Goal: Transaction & Acquisition: Purchase product/service

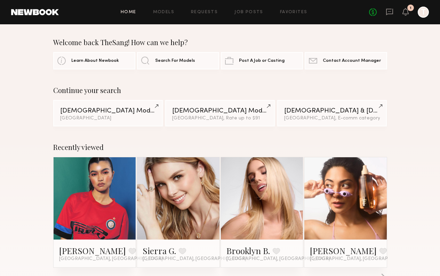
click at [384, 9] on div "No fees up to $5,000 1 T" at bounding box center [399, 12] width 60 height 11
click at [386, 11] on icon at bounding box center [389, 12] width 7 height 7
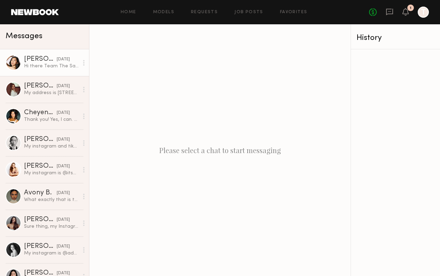
click at [34, 66] on div "Hi there Team The Sang! Thank you so much for reaching out and sounds good will…" at bounding box center [51, 66] width 55 height 7
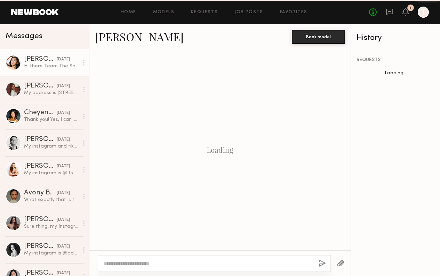
scroll to position [264, 0]
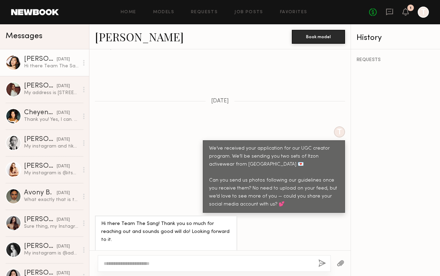
click at [120, 35] on link "[PERSON_NAME]" at bounding box center [139, 36] width 89 height 15
click at [68, 90] on div "My address is [STREET_ADDRESS]" at bounding box center [51, 93] width 55 height 7
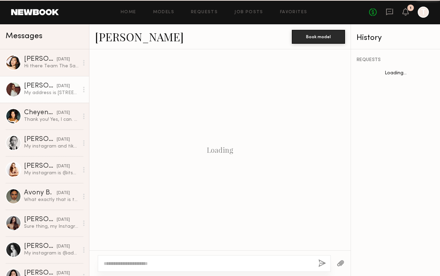
scroll to position [266, 0]
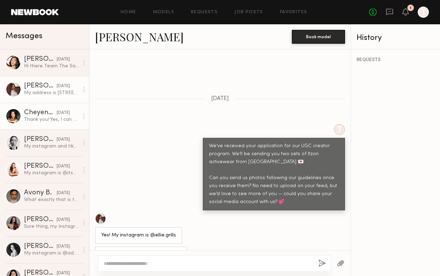
click at [65, 114] on div "[DATE]" at bounding box center [63, 113] width 13 height 7
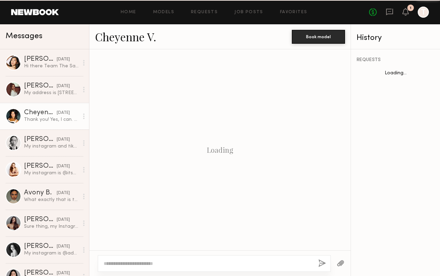
scroll to position [249, 0]
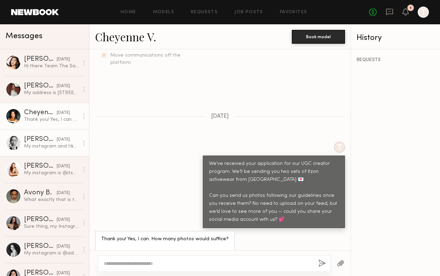
click at [58, 133] on link "Maureen T. 09/18/2025 My instagram and tiktok are both @maureentang" at bounding box center [44, 143] width 89 height 27
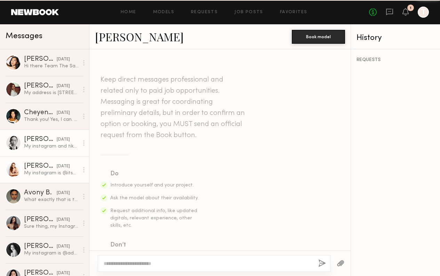
scroll to position [274, 0]
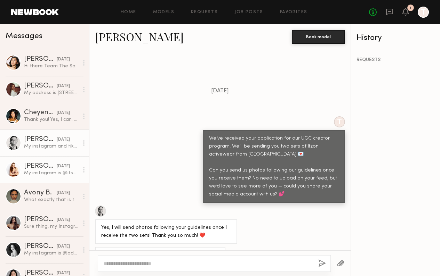
click at [57, 163] on div "[DATE]" at bounding box center [63, 166] width 13 height 7
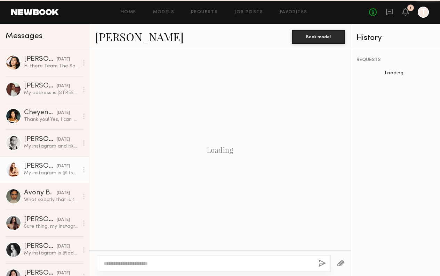
scroll to position [320, 0]
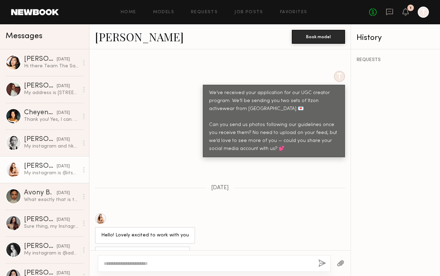
drag, startPoint x: 140, startPoint y: 237, endPoint x: 188, endPoint y: 237, distance: 47.9
click at [188, 247] on div "My instagram is @its_sarahdonner" at bounding box center [219, 255] width 261 height 17
drag, startPoint x: 140, startPoint y: 238, endPoint x: 191, endPoint y: 241, distance: 51.5
click at [191, 247] on div "My instagram is @its_sarahdonner" at bounding box center [219, 255] width 261 height 17
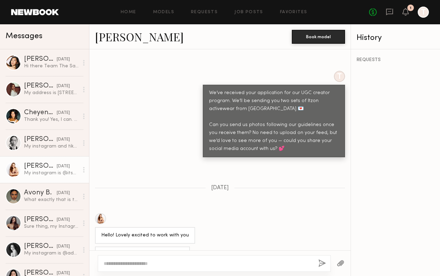
copy div "its_sarahdonner"
click at [40, 195] on div "Avony B." at bounding box center [40, 193] width 33 height 7
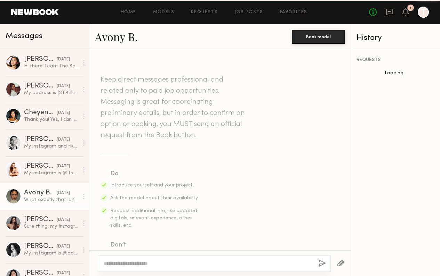
scroll to position [289, 0]
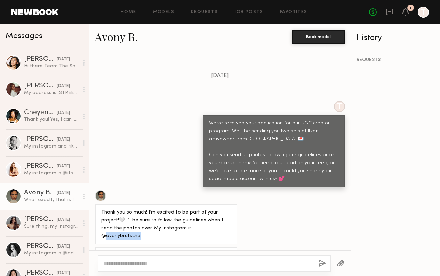
drag, startPoint x: 169, startPoint y: 210, endPoint x: 217, endPoint y: 211, distance: 48.0
click at [217, 211] on div "Thank you so much! I’m excited to be part of your project!🤍 I’ll be sure to fol…" at bounding box center [166, 225] width 130 height 32
copy div "vonybrutsche"
click at [35, 213] on link "Elke K. 09/16/2025 Sure thing, my Instagram is @elkekahler" at bounding box center [44, 223] width 89 height 27
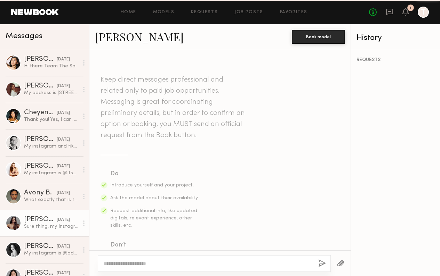
scroll to position [233, 0]
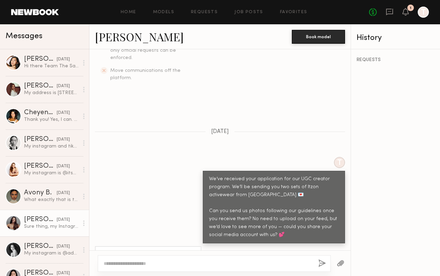
click at [168, 223] on div "T We’ve received your application for our UGC creator program. We’ll be sending…" at bounding box center [219, 200] width 261 height 87
click at [45, 249] on div "Paige F." at bounding box center [40, 246] width 33 height 7
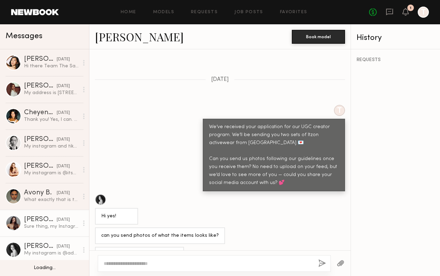
scroll to position [14, 0]
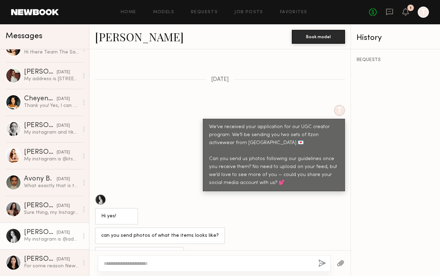
drag, startPoint x: 139, startPoint y: 237, endPoint x: 194, endPoint y: 238, distance: 54.9
click at [194, 247] on div "My instagram is @adashofpaige" at bounding box center [219, 255] width 261 height 17
copy div "@adashofpaige"
click at [167, 13] on link "Models" at bounding box center [163, 12] width 21 height 5
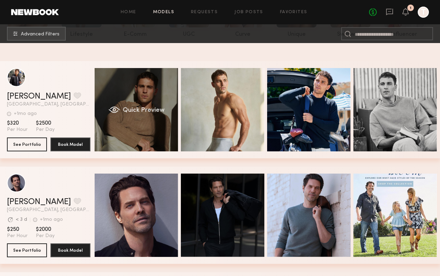
click at [142, 101] on div "Quick Preview" at bounding box center [136, 109] width 83 height 83
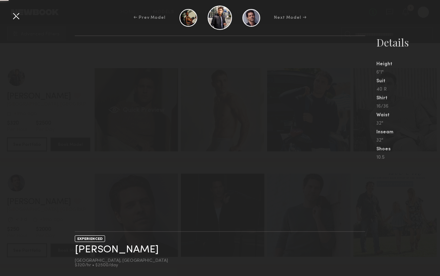
scroll to position [99, 0]
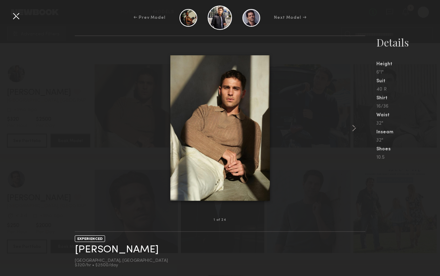
click at [17, 17] on div at bounding box center [15, 15] width 11 height 11
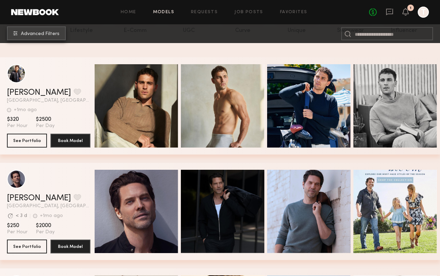
click at [41, 34] on span "Advanced Filters" at bounding box center [40, 34] width 39 height 5
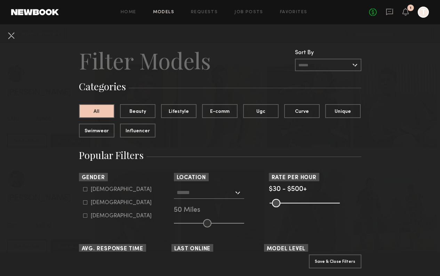
click at [102, 204] on div "Female" at bounding box center [121, 203] width 61 height 4
type input "**"
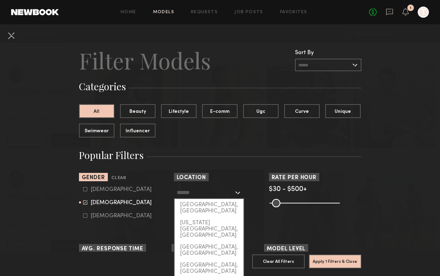
click at [211, 198] on input "text" at bounding box center [204, 193] width 57 height 12
click at [204, 207] on div "Los Angeles, CA" at bounding box center [208, 208] width 69 height 18
type input "**********"
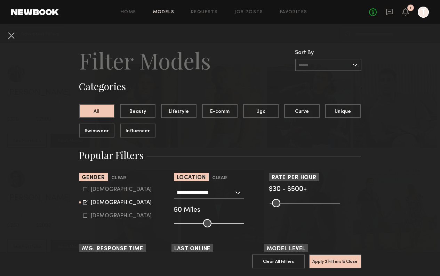
click at [280, 202] on common-range-minmax at bounding box center [304, 202] width 70 height 8
click at [281, 204] on common-range-minmax at bounding box center [304, 202] width 70 height 8
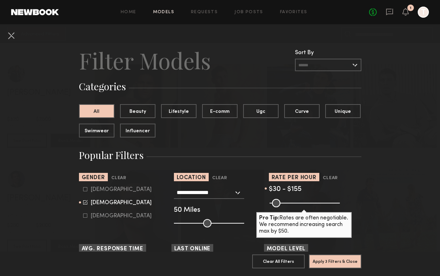
drag, startPoint x: 335, startPoint y: 204, endPoint x: 290, endPoint y: 205, distance: 44.8
type input "***"
click at [290, 205] on input "range" at bounding box center [304, 203] width 70 height 8
click at [330, 265] on button "Apply 3 Filters & Close" at bounding box center [335, 261] width 52 height 14
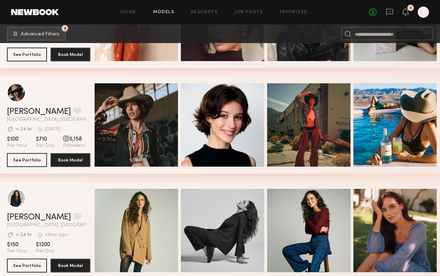
scroll to position [929, 0]
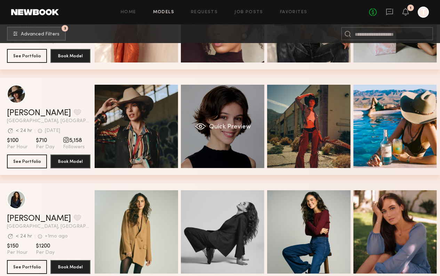
click at [233, 158] on div "Quick Preview" at bounding box center [222, 126] width 83 height 83
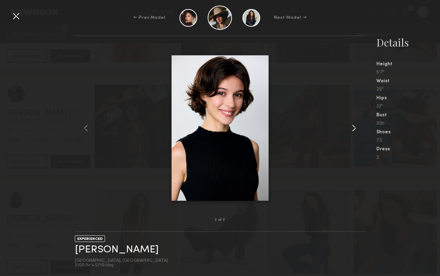
click at [350, 131] on common-icon at bounding box center [353, 128] width 11 height 11
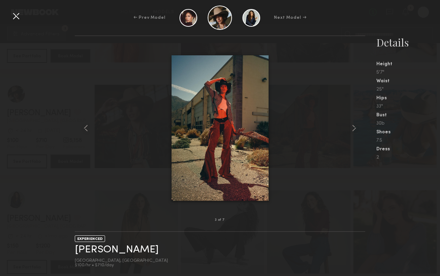
click at [116, 129] on div at bounding box center [220, 128] width 290 height 162
click at [23, 19] on div "← Prev Model Next Model →" at bounding box center [220, 18] width 440 height 24
click at [20, 19] on div at bounding box center [15, 15] width 11 height 11
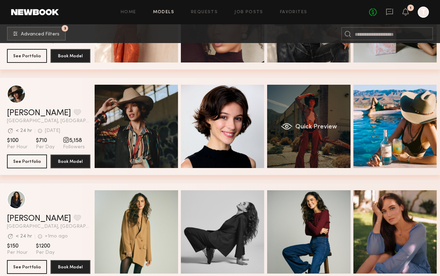
click at [304, 154] on div "Quick Preview" at bounding box center [308, 126] width 83 height 83
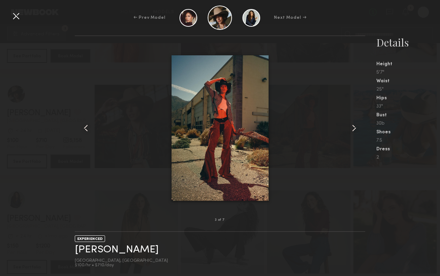
click at [342, 130] on div at bounding box center [220, 128] width 290 height 162
click at [348, 130] on div at bounding box center [220, 128] width 290 height 162
click at [348, 130] on common-icon at bounding box center [353, 128] width 11 height 11
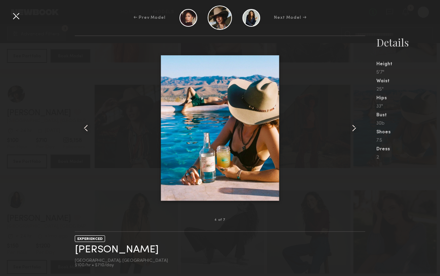
click at [348, 130] on common-icon at bounding box center [353, 128] width 11 height 11
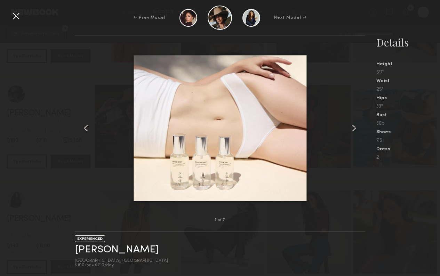
click at [348, 130] on common-icon at bounding box center [353, 128] width 11 height 11
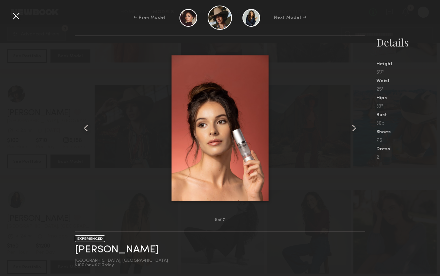
click at [348, 130] on common-icon at bounding box center [353, 128] width 11 height 11
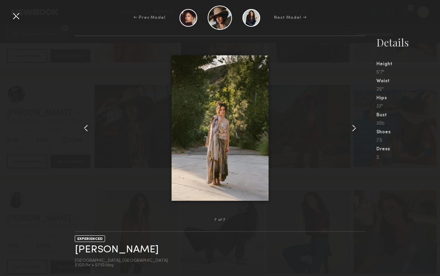
click at [348, 130] on common-icon at bounding box center [353, 128] width 11 height 11
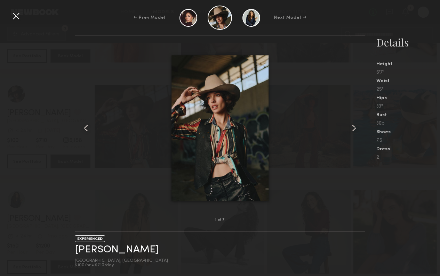
click at [348, 130] on common-icon at bounding box center [353, 128] width 11 height 11
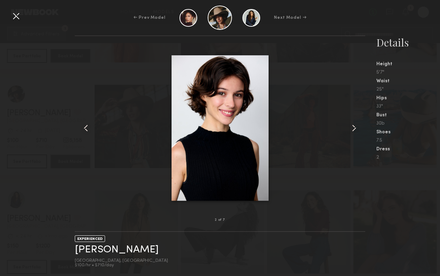
click at [348, 130] on common-icon at bounding box center [353, 128] width 11 height 11
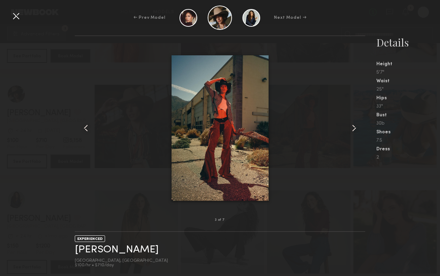
click at [18, 22] on div "← Prev Model Next Model →" at bounding box center [220, 18] width 440 height 24
click at [17, 18] on div at bounding box center [15, 15] width 11 height 11
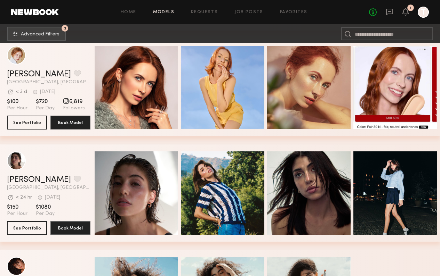
scroll to position [2554, 0]
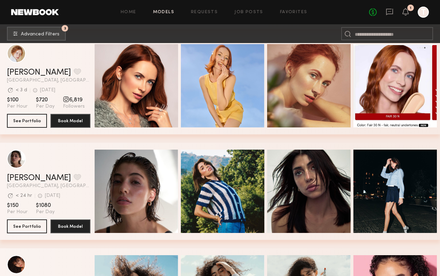
drag, startPoint x: 150, startPoint y: 144, endPoint x: -19, endPoint y: 156, distance: 169.7
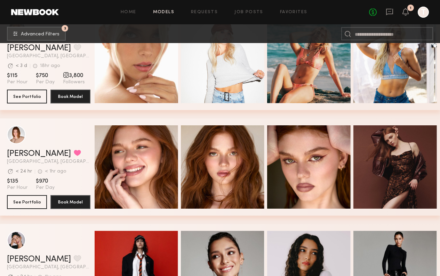
scroll to position [2942, 0]
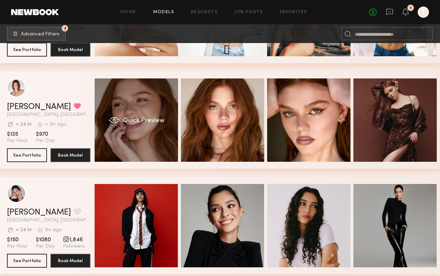
click at [165, 142] on div "Quick Preview" at bounding box center [136, 120] width 83 height 83
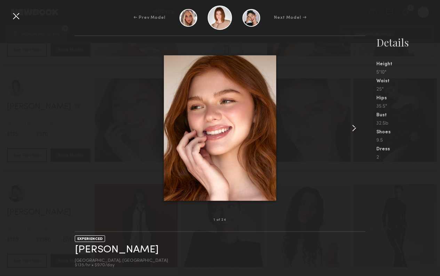
click at [357, 131] on common-icon at bounding box center [353, 128] width 11 height 11
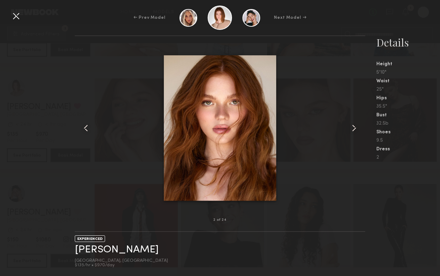
click at [357, 131] on common-icon at bounding box center [353, 128] width 11 height 11
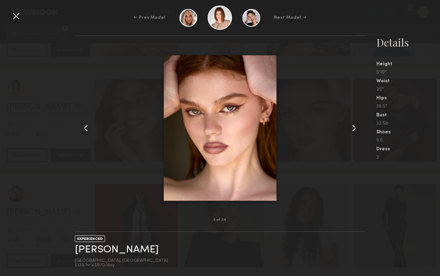
click at [357, 131] on common-icon at bounding box center [353, 128] width 11 height 11
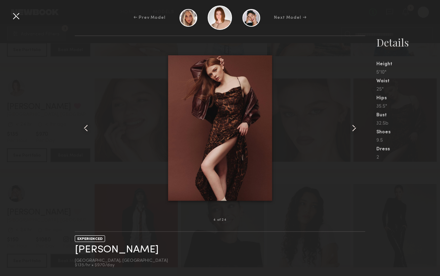
click at [357, 131] on common-icon at bounding box center [353, 128] width 11 height 11
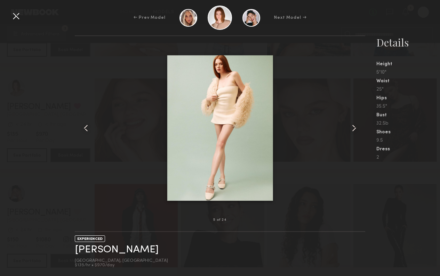
click at [357, 131] on common-icon at bounding box center [353, 128] width 11 height 11
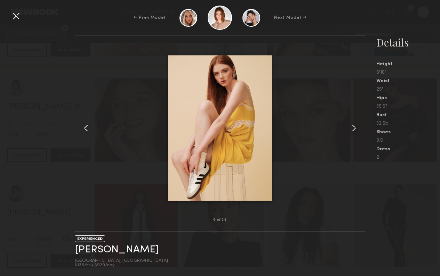
click at [357, 131] on common-icon at bounding box center [353, 128] width 11 height 11
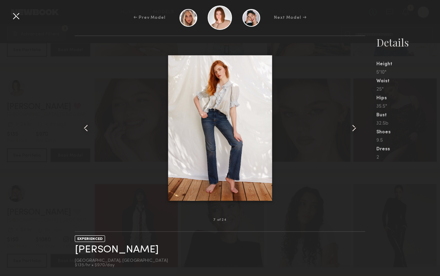
click at [357, 131] on common-icon at bounding box center [353, 128] width 11 height 11
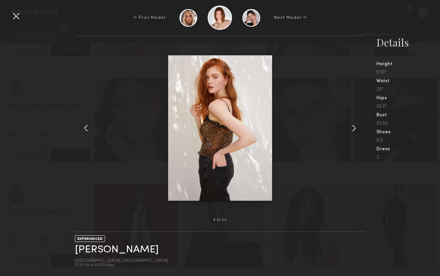
click at [357, 131] on common-icon at bounding box center [353, 128] width 11 height 11
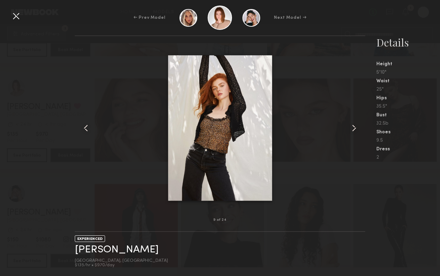
click at [13, 21] on div at bounding box center [15, 15] width 11 height 11
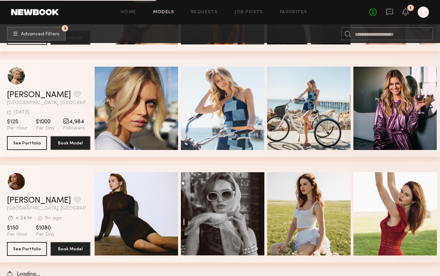
scroll to position [3694, 0]
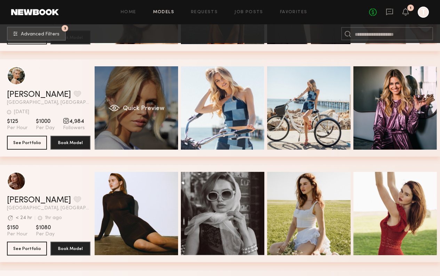
click at [156, 123] on div "Quick Preview" at bounding box center [136, 107] width 83 height 83
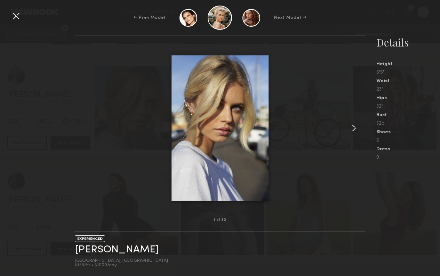
click at [345, 135] on div at bounding box center [220, 128] width 290 height 162
click at [356, 129] on common-icon at bounding box center [353, 128] width 11 height 11
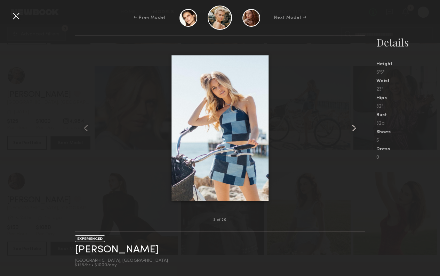
click at [356, 129] on common-icon at bounding box center [353, 128] width 11 height 11
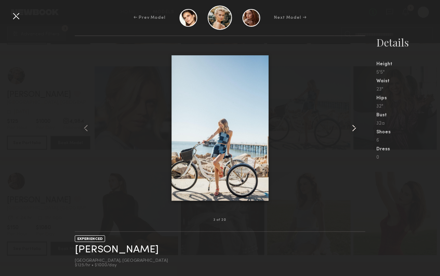
click at [356, 129] on common-icon at bounding box center [353, 128] width 11 height 11
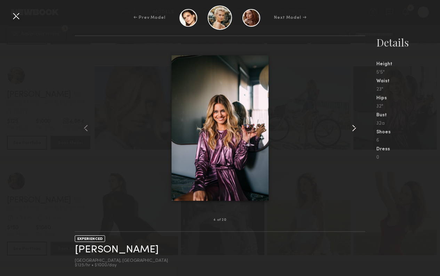
click at [356, 129] on common-icon at bounding box center [353, 128] width 11 height 11
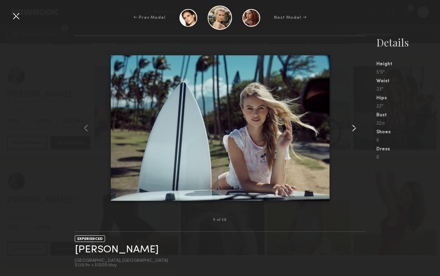
click at [356, 129] on common-icon at bounding box center [353, 128] width 11 height 11
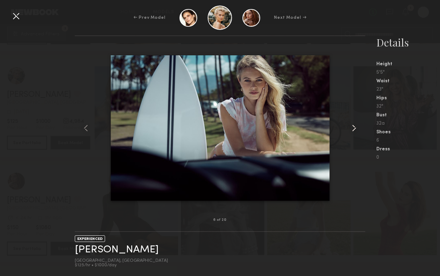
click at [356, 129] on common-icon at bounding box center [353, 128] width 11 height 11
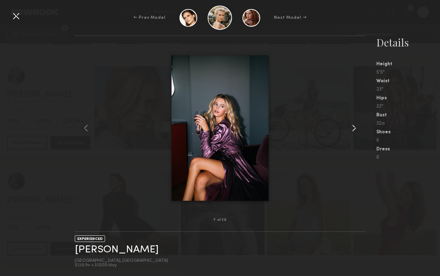
click at [356, 129] on common-icon at bounding box center [353, 128] width 11 height 11
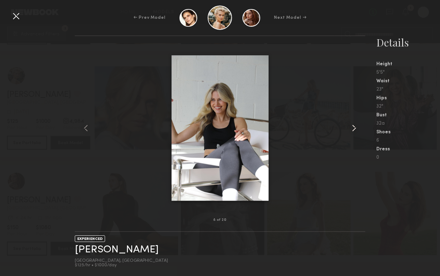
click at [356, 129] on common-icon at bounding box center [353, 128] width 11 height 11
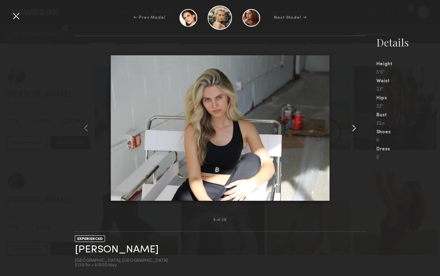
click at [357, 130] on common-icon at bounding box center [353, 128] width 11 height 11
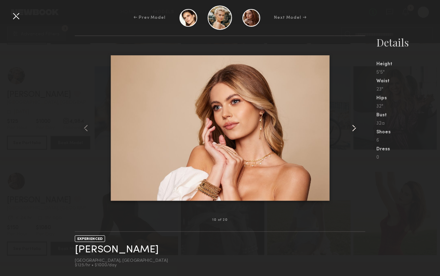
click at [357, 130] on common-icon at bounding box center [353, 128] width 11 height 11
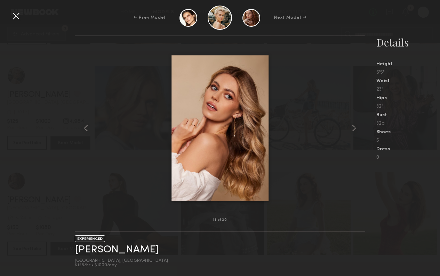
click at [9, 11] on div "← Prev Model Next Model →" at bounding box center [220, 18] width 440 height 24
click at [11, 14] on div at bounding box center [15, 15] width 11 height 11
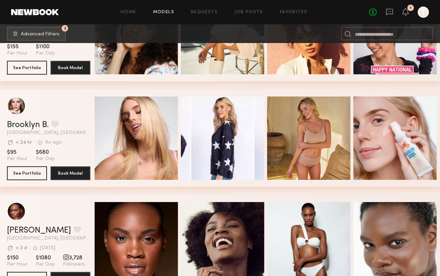
scroll to position [4515, 0]
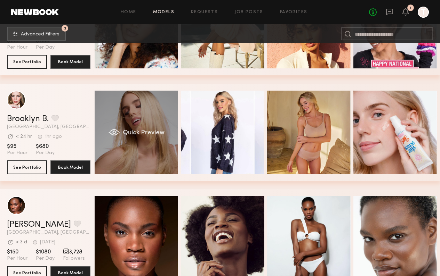
click at [154, 156] on div "Quick Preview" at bounding box center [136, 132] width 83 height 83
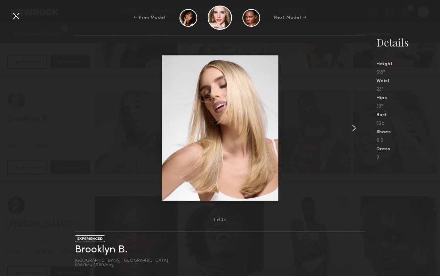
click at [364, 129] on div at bounding box center [358, 128] width 11 height 162
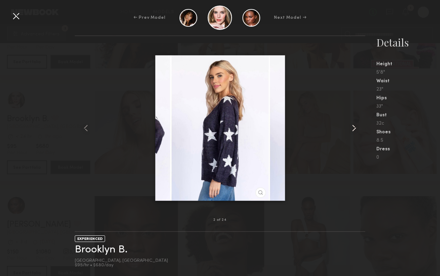
click at [358, 129] on common-icon at bounding box center [353, 128] width 11 height 11
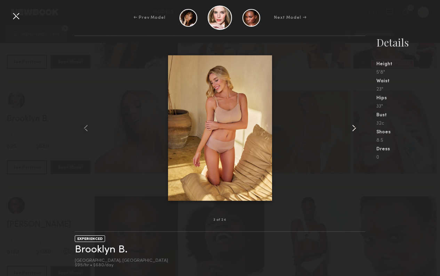
click at [358, 129] on common-icon at bounding box center [353, 128] width 11 height 11
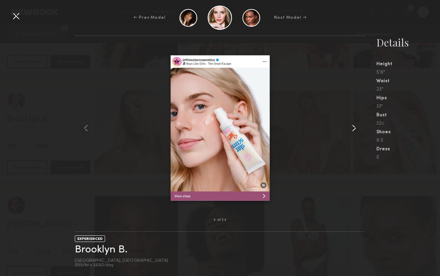
click at [358, 129] on common-icon at bounding box center [353, 128] width 11 height 11
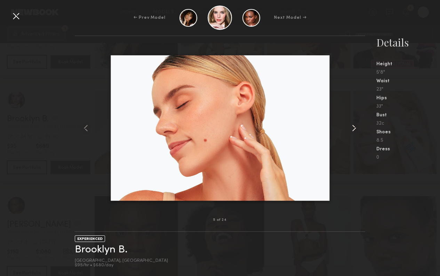
click at [358, 129] on common-icon at bounding box center [353, 128] width 11 height 11
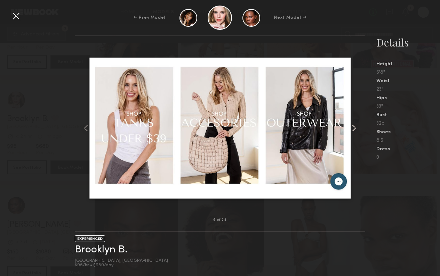
click at [358, 129] on common-icon at bounding box center [353, 128] width 11 height 11
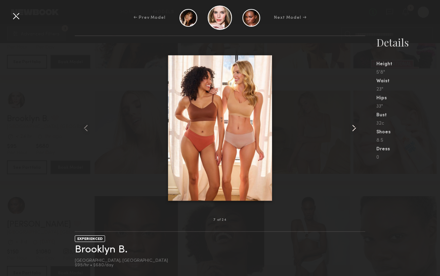
click at [358, 129] on common-icon at bounding box center [353, 128] width 11 height 11
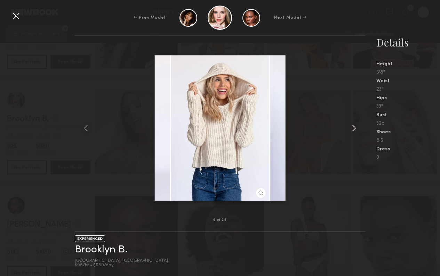
click at [358, 129] on common-icon at bounding box center [353, 128] width 11 height 11
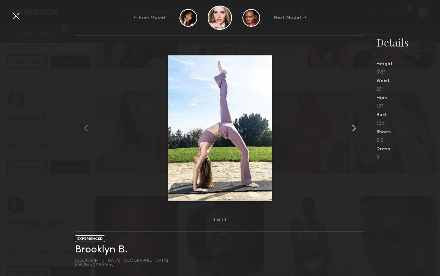
click at [358, 129] on common-icon at bounding box center [353, 128] width 11 height 11
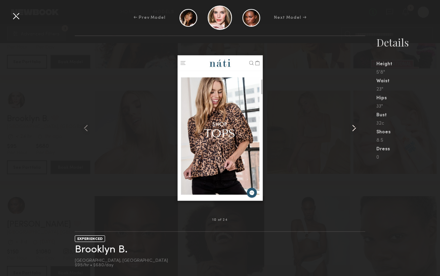
click at [358, 129] on common-icon at bounding box center [353, 128] width 11 height 11
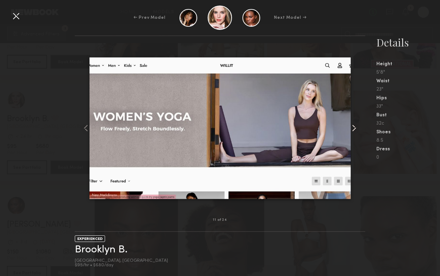
click at [358, 129] on common-icon at bounding box center [353, 128] width 11 height 11
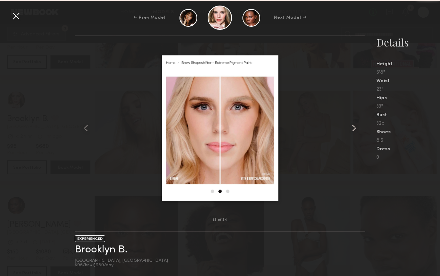
click at [358, 129] on common-icon at bounding box center [353, 128] width 11 height 11
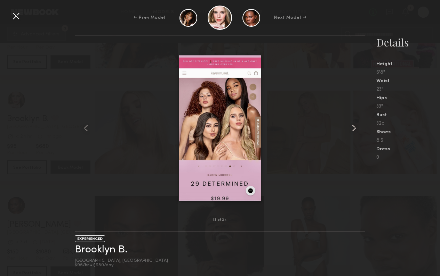
click at [358, 129] on common-icon at bounding box center [353, 128] width 11 height 11
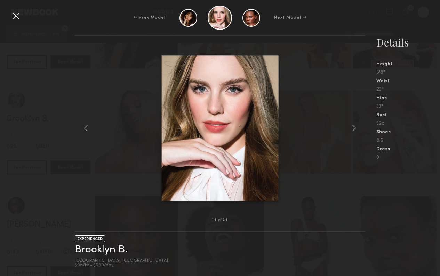
click at [20, 17] on div at bounding box center [15, 15] width 11 height 11
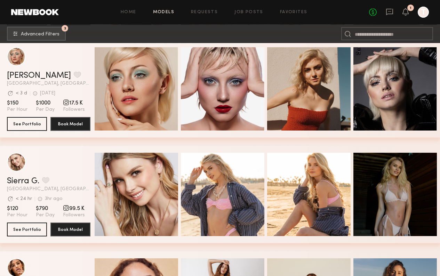
scroll to position [5724, 0]
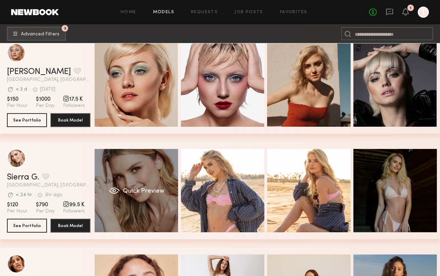
click at [164, 179] on div "Quick Preview" at bounding box center [136, 190] width 83 height 83
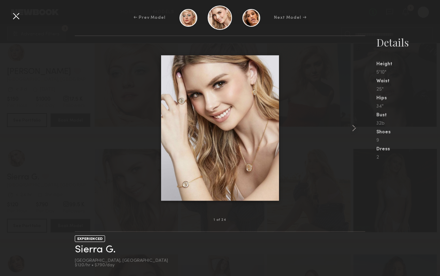
click at [346, 131] on div at bounding box center [220, 128] width 290 height 162
click at [354, 131] on common-icon at bounding box center [353, 128] width 11 height 11
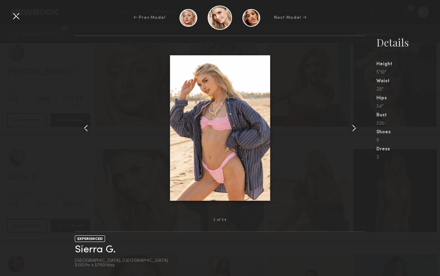
click at [354, 131] on common-icon at bounding box center [353, 128] width 11 height 11
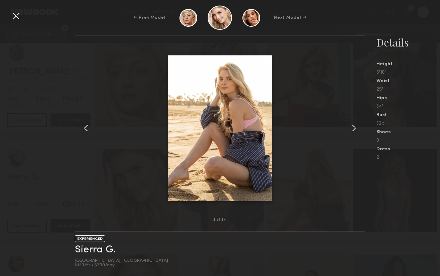
click at [354, 131] on common-icon at bounding box center [353, 128] width 11 height 11
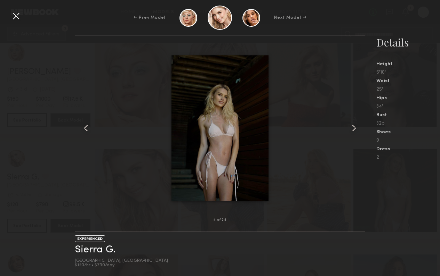
click at [354, 131] on common-icon at bounding box center [353, 128] width 11 height 11
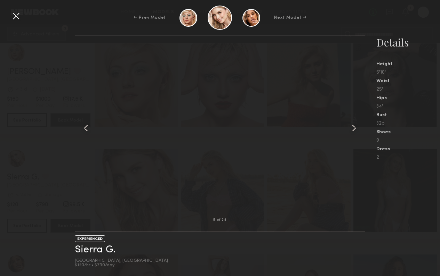
click at [354, 131] on common-icon at bounding box center [353, 128] width 11 height 11
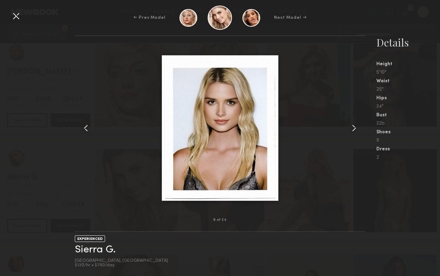
click at [354, 131] on common-icon at bounding box center [353, 128] width 11 height 11
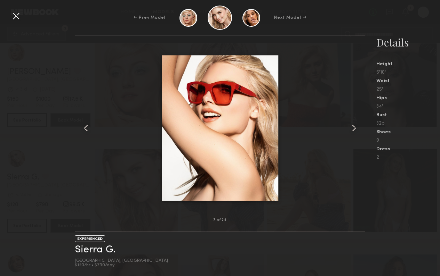
click at [354, 131] on common-icon at bounding box center [353, 128] width 11 height 11
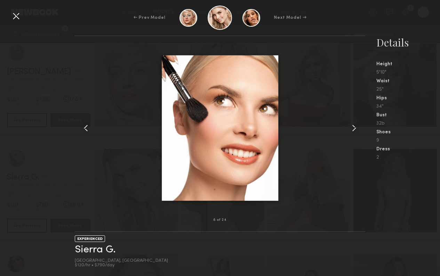
click at [354, 131] on common-icon at bounding box center [353, 128] width 11 height 11
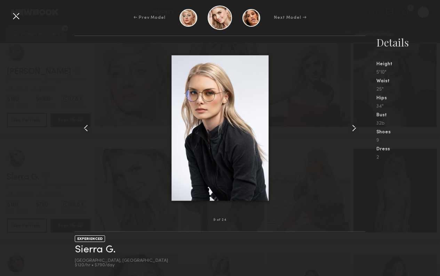
click at [354, 131] on common-icon at bounding box center [353, 128] width 11 height 11
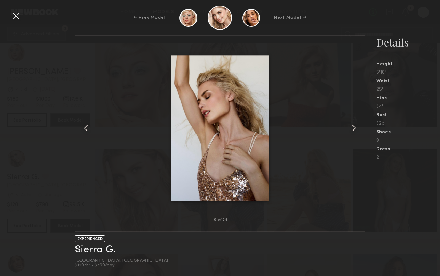
click at [354, 131] on common-icon at bounding box center [353, 128] width 11 height 11
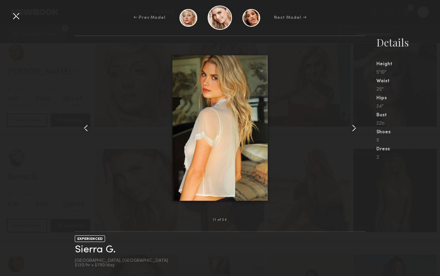
click at [354, 131] on common-icon at bounding box center [353, 128] width 11 height 11
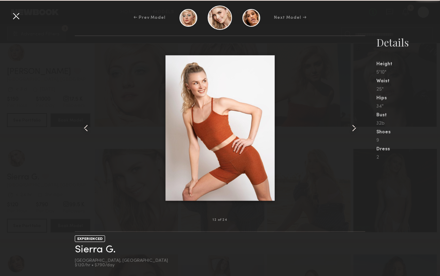
click at [354, 131] on common-icon at bounding box center [353, 128] width 11 height 11
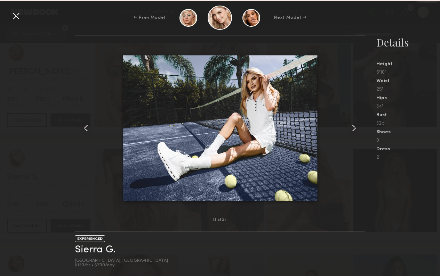
click at [354, 131] on common-icon at bounding box center [353, 128] width 11 height 11
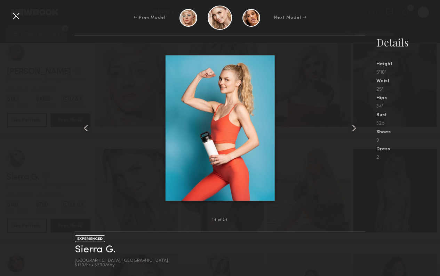
click at [354, 131] on common-icon at bounding box center [353, 128] width 11 height 11
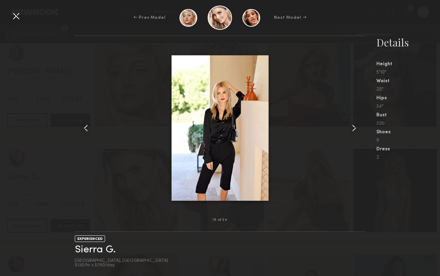
click at [354, 131] on common-icon at bounding box center [353, 128] width 11 height 11
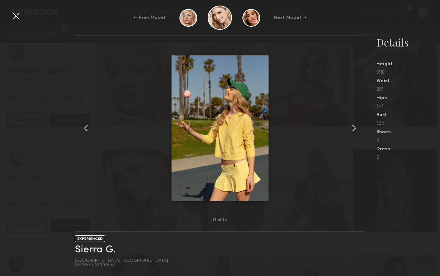
click at [354, 131] on common-icon at bounding box center [353, 128] width 11 height 11
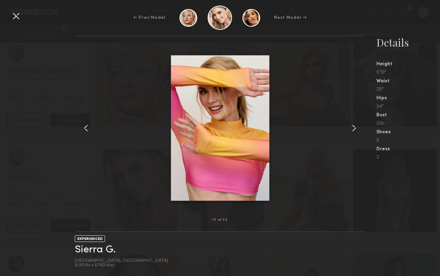
click at [354, 131] on common-icon at bounding box center [353, 128] width 11 height 11
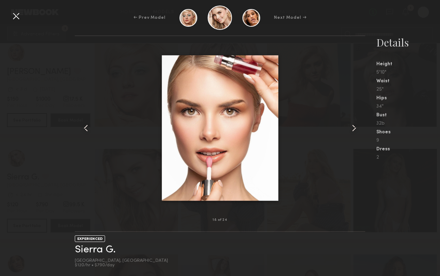
click at [10, 18] on div "← Prev Model Next Model →" at bounding box center [220, 18] width 440 height 24
click at [14, 18] on div at bounding box center [15, 15] width 11 height 11
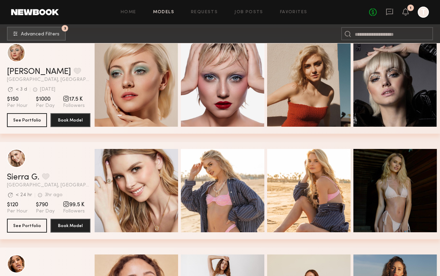
click at [38, 217] on section "Sierra G. Favorite Los Angeles, CA Avg. request response time < 24 hr 3hr ago L…" at bounding box center [48, 190] width 83 height 97
click at [37, 224] on button "See Portfolio" at bounding box center [27, 226] width 40 height 14
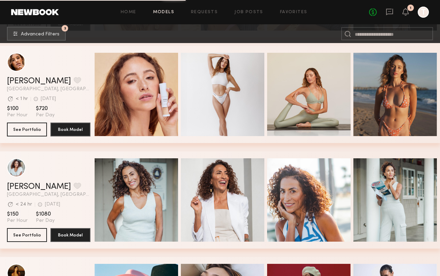
scroll to position [5926, 0]
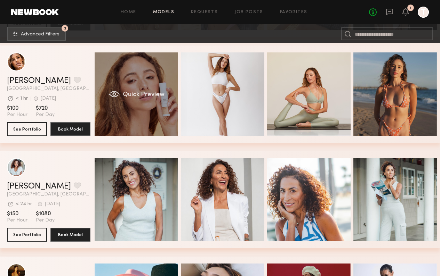
click at [151, 111] on div "Quick Preview" at bounding box center [136, 93] width 83 height 83
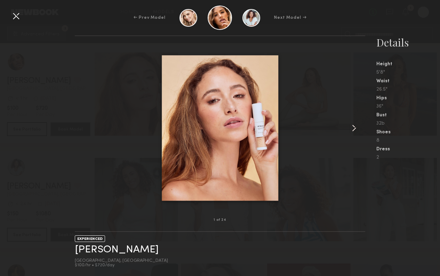
click at [369, 121] on nb-gallery-model-stats "Details Height 5'8" Waist 26.5" Hips 36" Bust 32b Shoes 8 Dress 2" at bounding box center [402, 155] width 75 height 241
click at [369, 125] on nb-gallery-model-stats "Details Height 5'8" Waist 26.5" Hips 36" Bust 32b Shoes 8 Dress 2" at bounding box center [402, 155] width 75 height 241
click at [361, 126] on div at bounding box center [358, 128] width 11 height 162
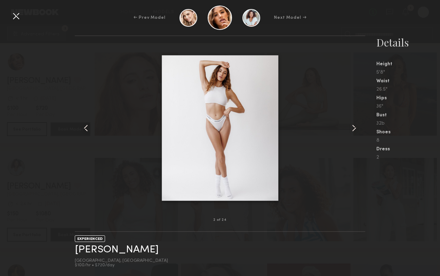
click at [361, 126] on div at bounding box center [358, 128] width 11 height 162
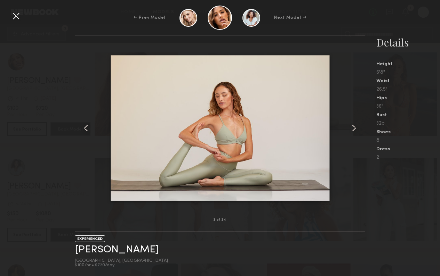
click at [361, 126] on div at bounding box center [358, 128] width 11 height 162
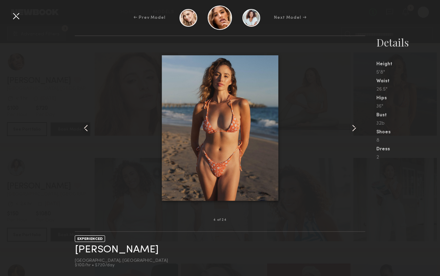
click at [361, 126] on div at bounding box center [358, 128] width 11 height 162
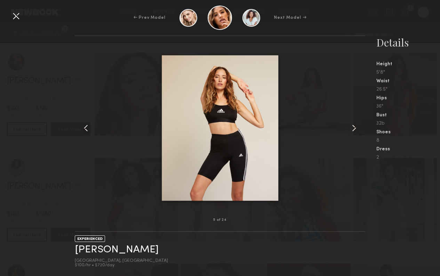
click at [361, 126] on div at bounding box center [358, 128] width 11 height 162
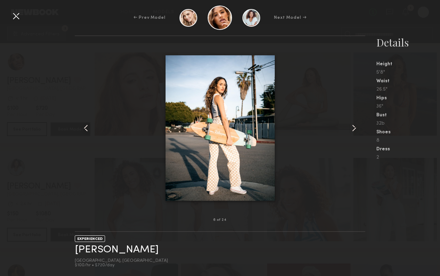
click at [361, 126] on div at bounding box center [358, 128] width 11 height 162
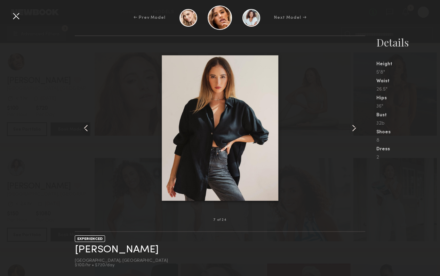
click at [361, 126] on div at bounding box center [358, 128] width 11 height 162
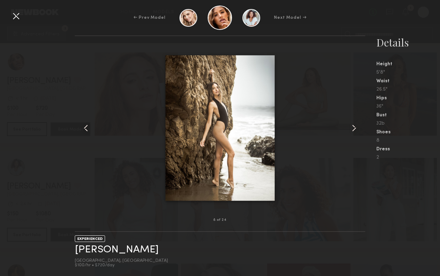
click at [361, 126] on div at bounding box center [358, 128] width 11 height 162
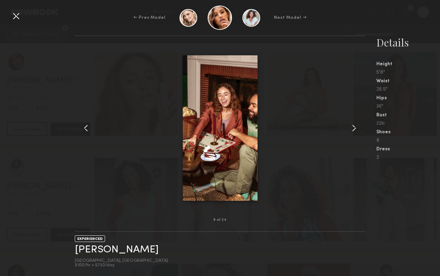
click at [361, 126] on div at bounding box center [358, 128] width 11 height 162
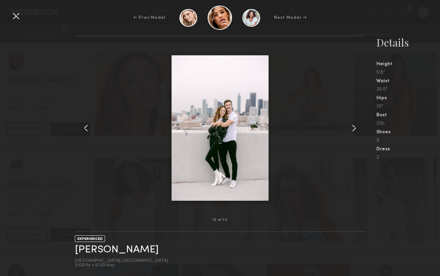
click at [18, 16] on div at bounding box center [15, 15] width 11 height 11
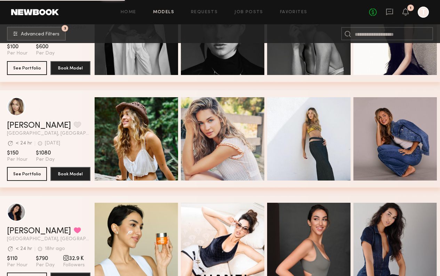
scroll to position [7257, 0]
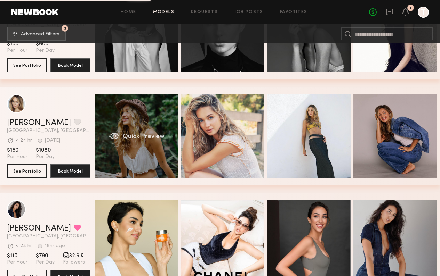
click at [163, 147] on div "Quick Preview" at bounding box center [136, 136] width 83 height 83
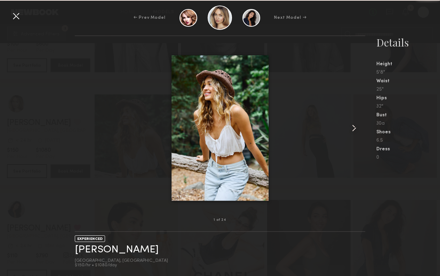
click at [335, 130] on div at bounding box center [220, 128] width 290 height 162
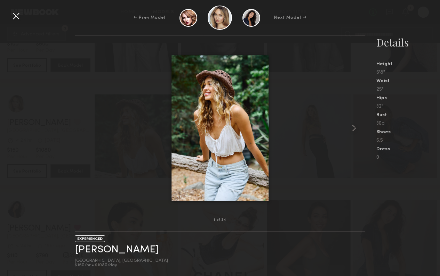
click at [340, 135] on div at bounding box center [220, 128] width 290 height 162
click at [347, 134] on div at bounding box center [220, 128] width 290 height 162
click at [352, 134] on div at bounding box center [220, 128] width 290 height 162
click at [352, 132] on common-icon at bounding box center [353, 128] width 11 height 11
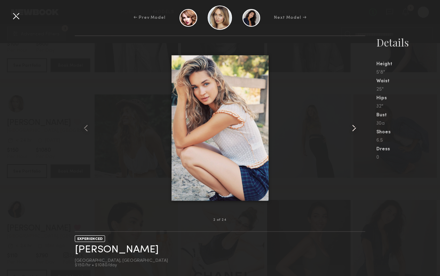
click at [352, 132] on common-icon at bounding box center [353, 128] width 11 height 11
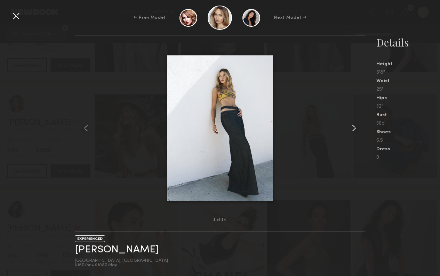
click at [352, 132] on common-icon at bounding box center [353, 128] width 11 height 11
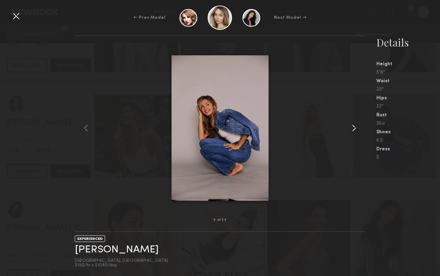
click at [352, 132] on common-icon at bounding box center [353, 128] width 11 height 11
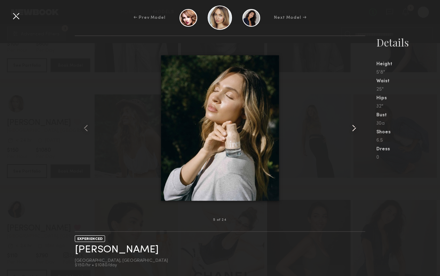
click at [352, 132] on common-icon at bounding box center [353, 128] width 11 height 11
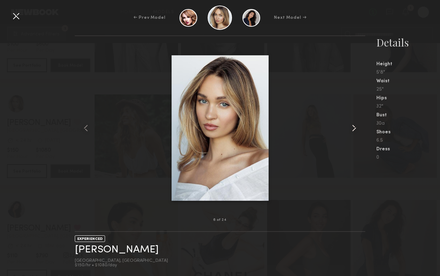
click at [352, 132] on common-icon at bounding box center [353, 128] width 11 height 11
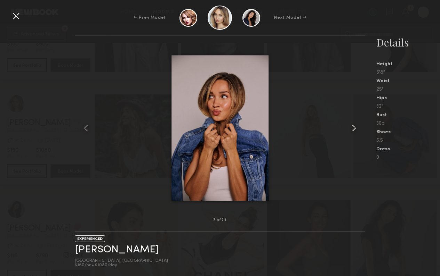
click at [352, 132] on common-icon at bounding box center [353, 128] width 11 height 11
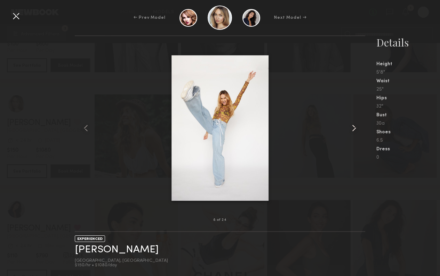
click at [352, 132] on common-icon at bounding box center [353, 128] width 11 height 11
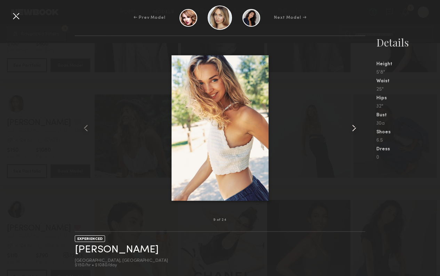
click at [352, 132] on common-icon at bounding box center [353, 128] width 11 height 11
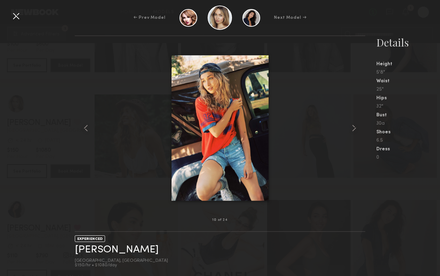
click at [23, 18] on div "← Prev Model Next Model →" at bounding box center [220, 18] width 440 height 24
click at [17, 17] on div at bounding box center [15, 15] width 11 height 11
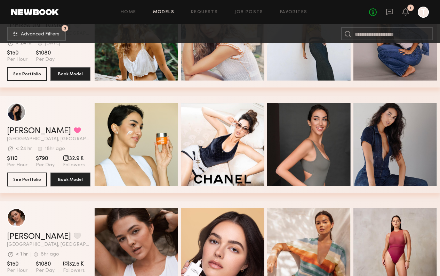
scroll to position [7355, 0]
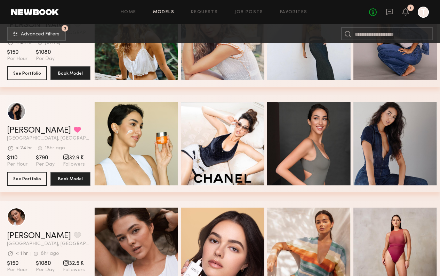
click at [142, 201] on div "Quick Preview Quick Preview Quick Preview Quick Preview" at bounding box center [267, 249] width 345 height 97
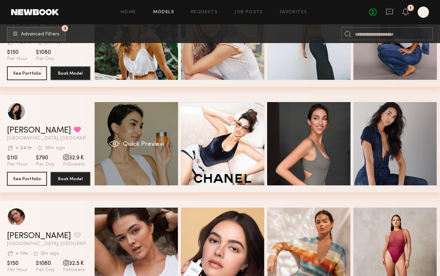
click at [143, 177] on div "Quick Preview" at bounding box center [136, 143] width 83 height 83
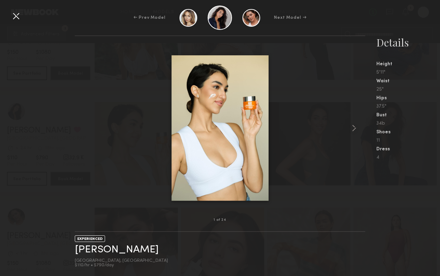
click at [340, 133] on div at bounding box center [220, 128] width 290 height 162
click at [352, 133] on common-icon at bounding box center [353, 128] width 11 height 11
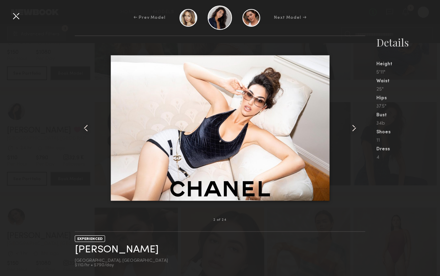
click at [352, 133] on common-icon at bounding box center [353, 128] width 11 height 11
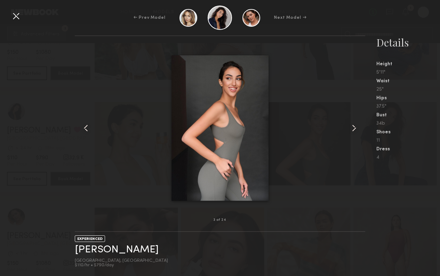
click at [352, 133] on common-icon at bounding box center [353, 128] width 11 height 11
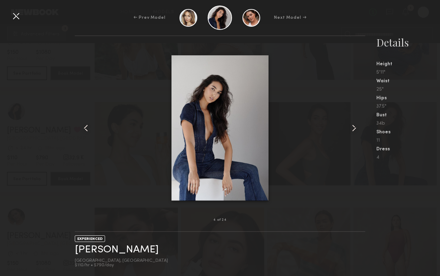
click at [352, 133] on common-icon at bounding box center [353, 128] width 11 height 11
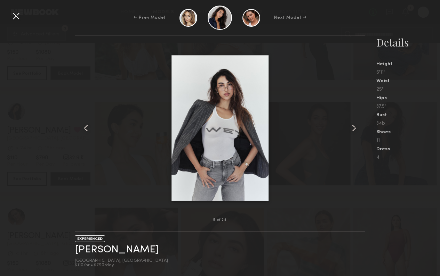
click at [352, 133] on common-icon at bounding box center [353, 128] width 11 height 11
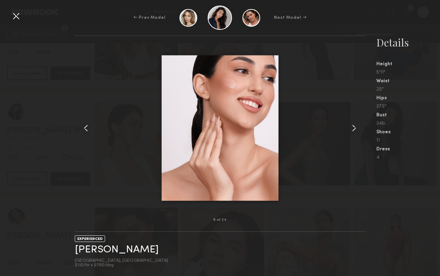
click at [352, 133] on common-icon at bounding box center [353, 128] width 11 height 11
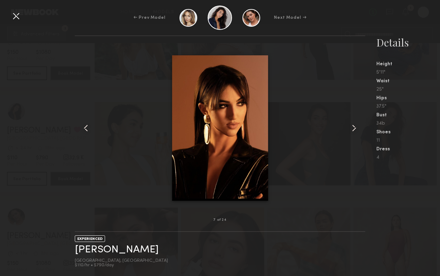
click at [352, 133] on common-icon at bounding box center [353, 128] width 11 height 11
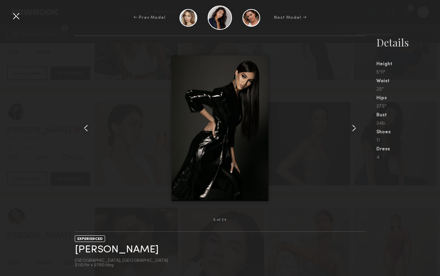
click at [352, 133] on common-icon at bounding box center [353, 128] width 11 height 11
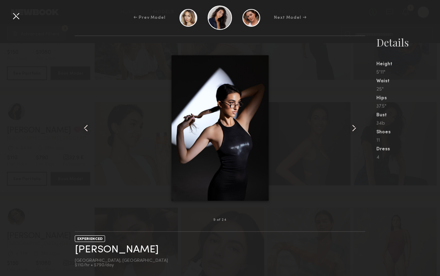
click at [352, 133] on common-icon at bounding box center [353, 128] width 11 height 11
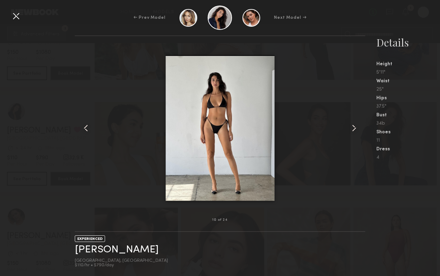
click at [352, 133] on common-icon at bounding box center [353, 128] width 11 height 11
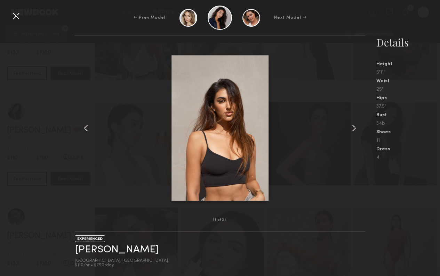
click at [352, 133] on common-icon at bounding box center [353, 128] width 11 height 11
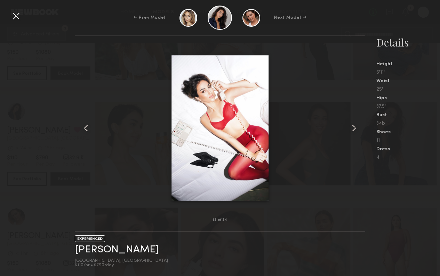
click at [16, 15] on div at bounding box center [15, 15] width 11 height 11
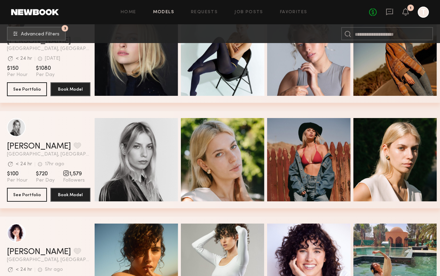
scroll to position [8714, 0]
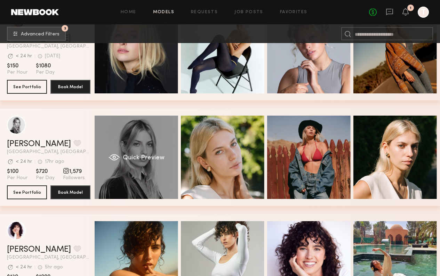
click at [142, 184] on div "Quick Preview" at bounding box center [136, 157] width 83 height 83
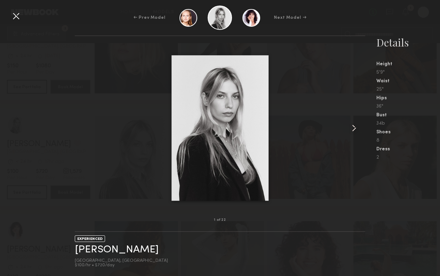
click at [336, 134] on div at bounding box center [220, 128] width 290 height 162
click at [353, 134] on div at bounding box center [358, 128] width 11 height 162
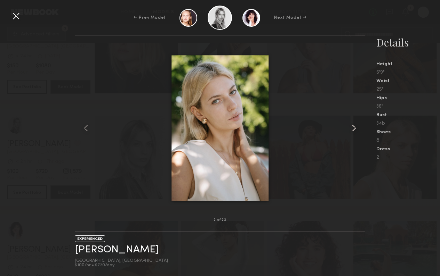
click at [353, 130] on common-icon at bounding box center [353, 128] width 11 height 11
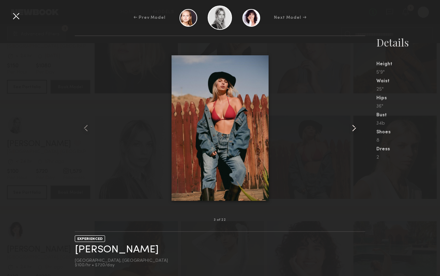
click at [353, 130] on common-icon at bounding box center [353, 128] width 11 height 11
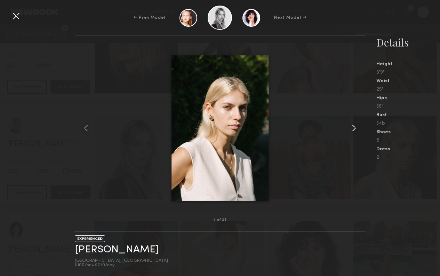
click at [353, 130] on common-icon at bounding box center [353, 128] width 11 height 11
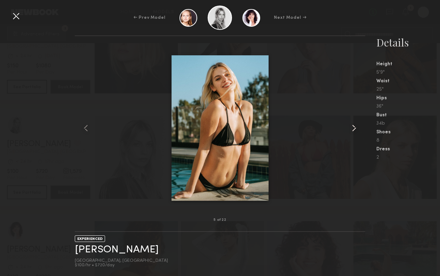
click at [353, 130] on common-icon at bounding box center [353, 128] width 11 height 11
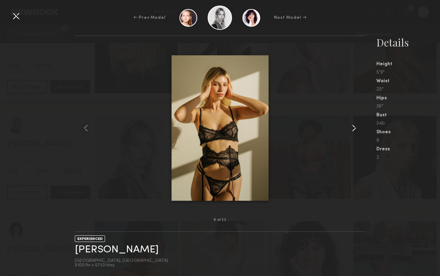
click at [353, 130] on common-icon at bounding box center [353, 128] width 11 height 11
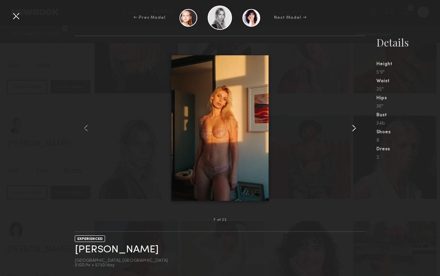
click at [353, 130] on common-icon at bounding box center [353, 128] width 11 height 11
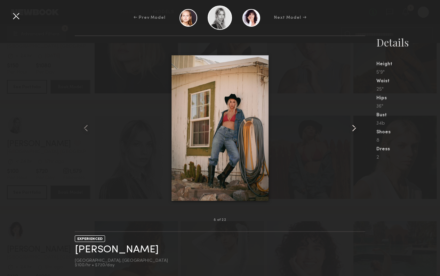
click at [353, 130] on common-icon at bounding box center [353, 128] width 11 height 11
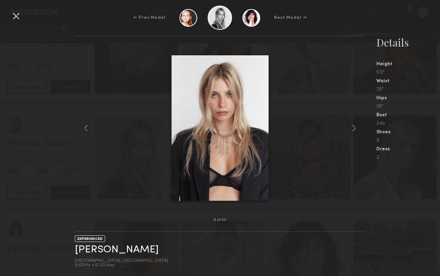
click at [17, 20] on div at bounding box center [15, 15] width 11 height 11
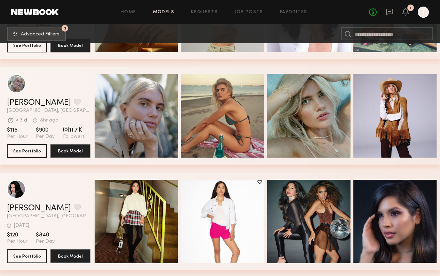
scroll to position [8968, 0]
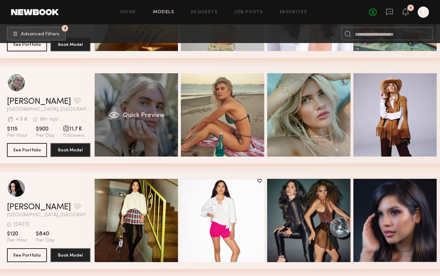
click at [133, 128] on div "Quick Preview" at bounding box center [136, 114] width 83 height 83
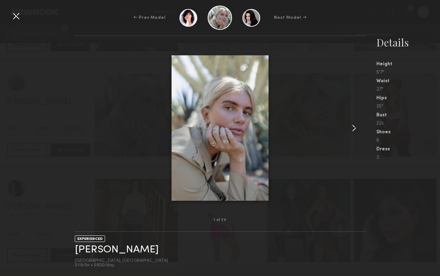
click at [357, 140] on div at bounding box center [358, 128] width 11 height 162
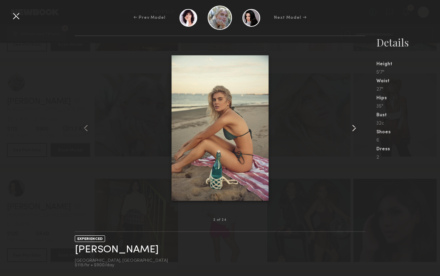
click at [355, 137] on div at bounding box center [358, 128] width 11 height 162
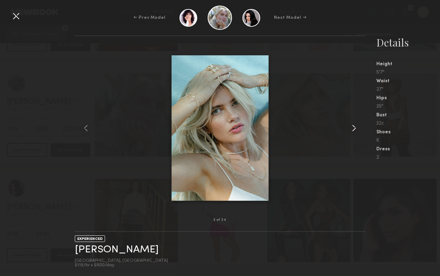
click at [355, 137] on div at bounding box center [358, 128] width 11 height 162
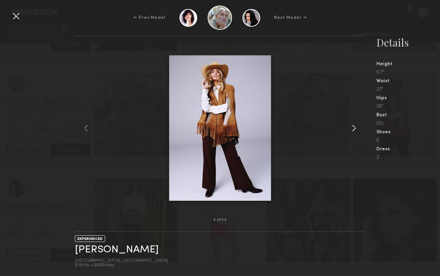
click at [355, 137] on div at bounding box center [358, 128] width 11 height 162
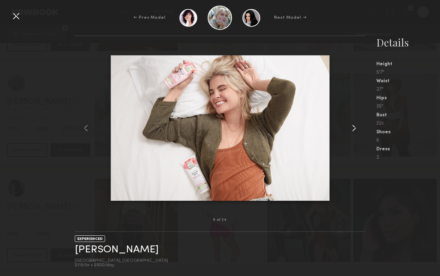
click at [355, 137] on div at bounding box center [358, 128] width 11 height 162
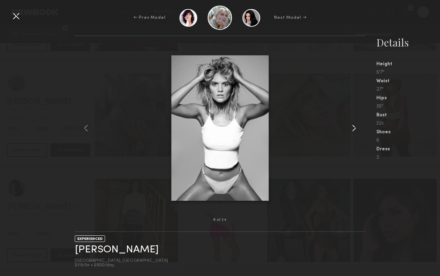
click at [355, 137] on div at bounding box center [358, 128] width 11 height 162
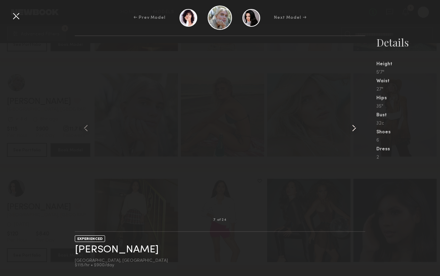
click at [355, 137] on div at bounding box center [358, 128] width 11 height 162
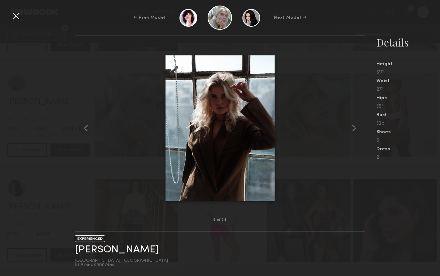
click at [20, 14] on div at bounding box center [15, 15] width 11 height 11
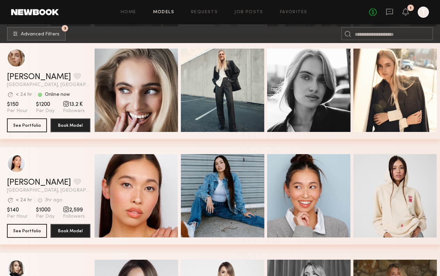
scroll to position [9208, 0]
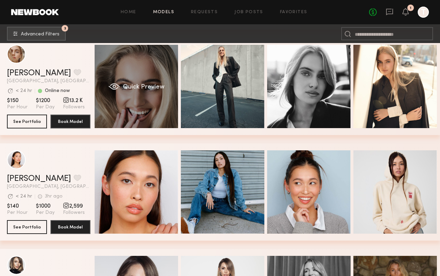
click at [160, 101] on div "Quick Preview" at bounding box center [136, 86] width 83 height 83
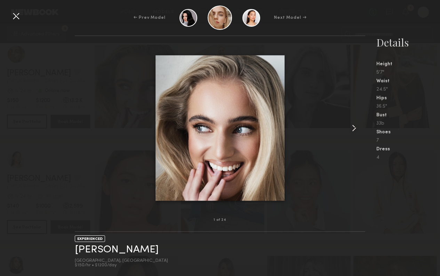
click at [362, 129] on div at bounding box center [358, 128] width 11 height 162
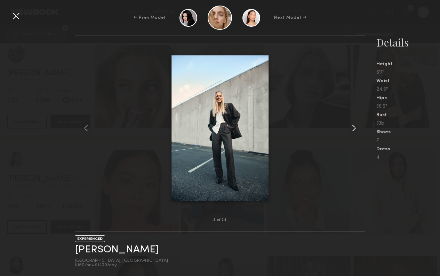
click at [362, 129] on div at bounding box center [358, 128] width 11 height 162
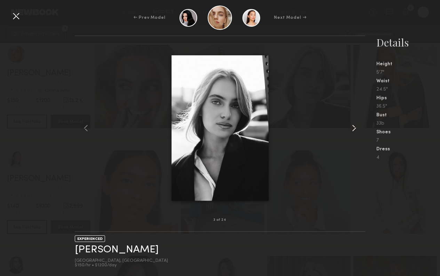
click at [362, 129] on div at bounding box center [358, 128] width 11 height 162
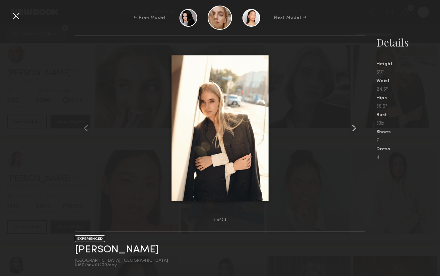
click at [362, 129] on div at bounding box center [358, 128] width 11 height 162
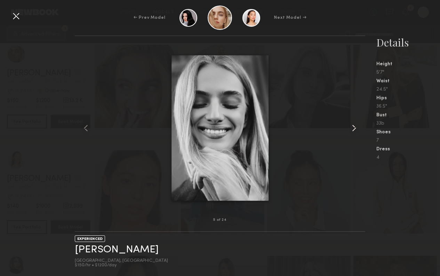
click at [362, 129] on div at bounding box center [358, 128] width 11 height 162
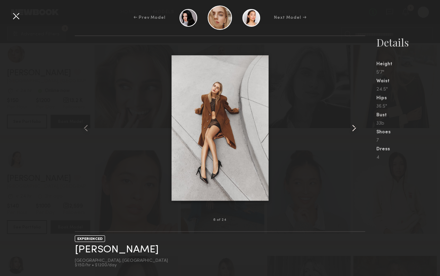
click at [362, 129] on div at bounding box center [358, 128] width 11 height 162
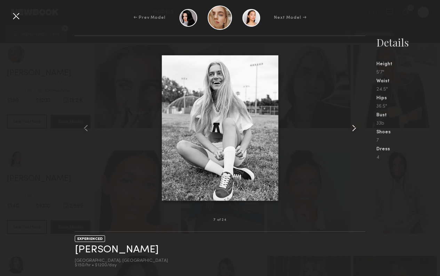
click at [362, 129] on div at bounding box center [358, 128] width 11 height 162
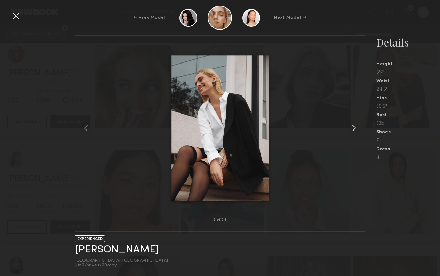
click at [362, 129] on div at bounding box center [358, 128] width 11 height 162
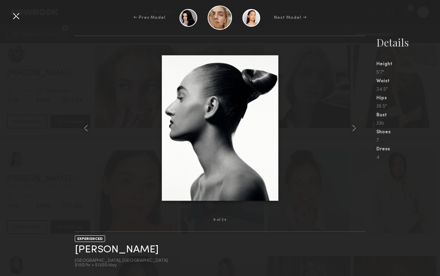
click at [24, 18] on div "← Prev Model Next Model →" at bounding box center [220, 18] width 440 height 24
click at [14, 18] on div at bounding box center [15, 15] width 11 height 11
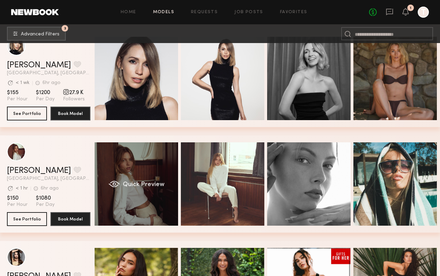
scroll to position [9426, 0]
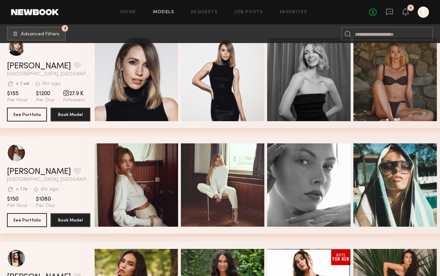
click at [157, 182] on div "Quick Preview" at bounding box center [136, 184] width 83 height 83
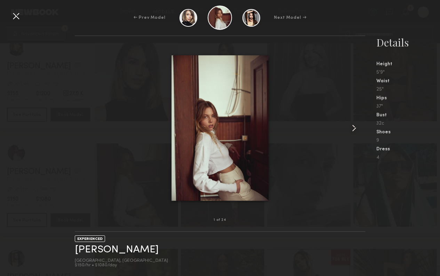
click at [352, 125] on common-icon at bounding box center [353, 128] width 11 height 11
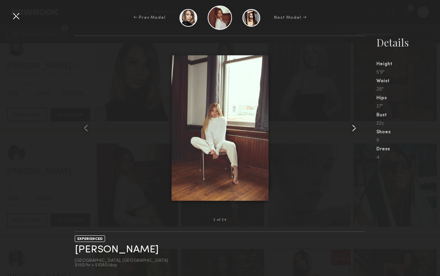
click at [352, 125] on common-icon at bounding box center [353, 128] width 11 height 11
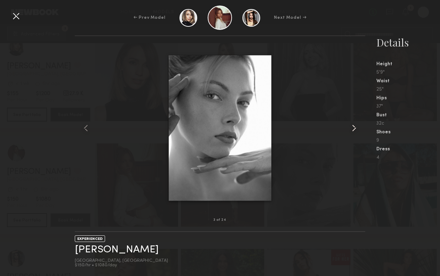
click at [352, 125] on common-icon at bounding box center [353, 128] width 11 height 11
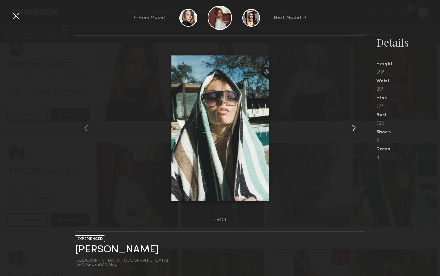
click at [352, 125] on common-icon at bounding box center [353, 128] width 11 height 11
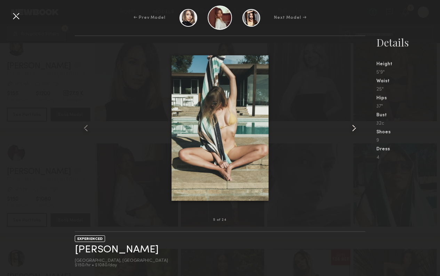
click at [352, 125] on common-icon at bounding box center [353, 128] width 11 height 11
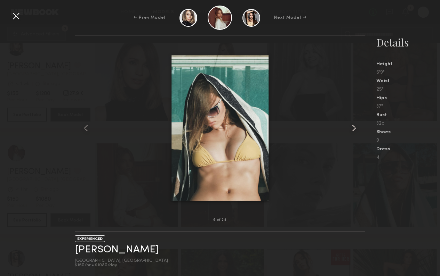
click at [352, 125] on common-icon at bounding box center [353, 128] width 11 height 11
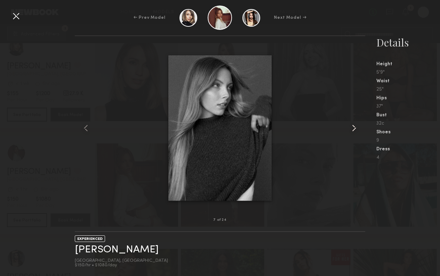
click at [352, 125] on common-icon at bounding box center [353, 128] width 11 height 11
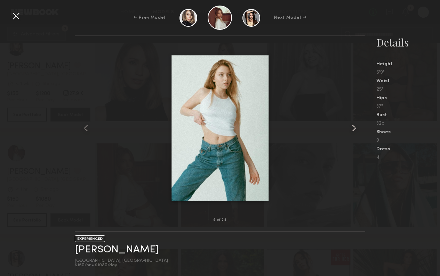
click at [352, 125] on common-icon at bounding box center [353, 128] width 11 height 11
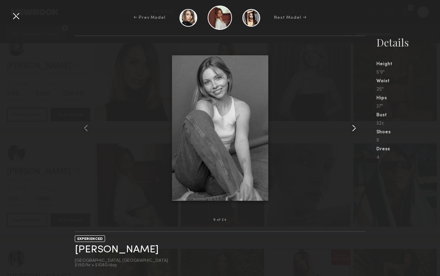
click at [352, 125] on common-icon at bounding box center [353, 128] width 11 height 11
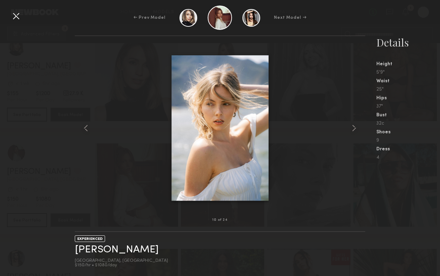
click at [17, 16] on div at bounding box center [15, 15] width 11 height 11
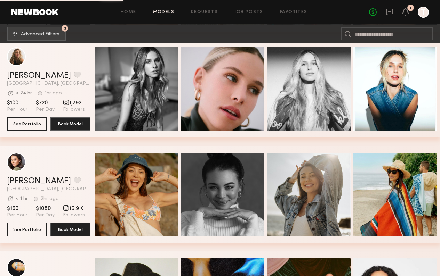
scroll to position [9837, 0]
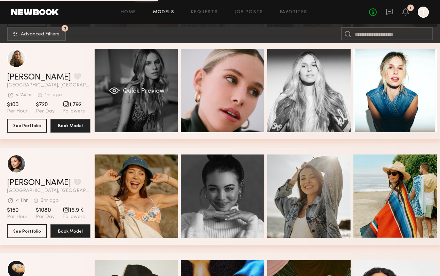
click at [151, 101] on div "Quick Preview" at bounding box center [136, 90] width 83 height 83
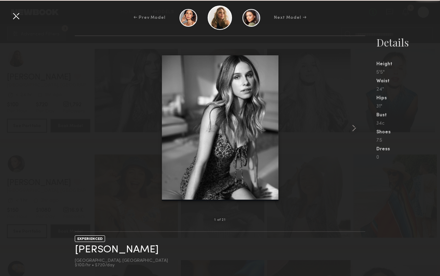
click at [336, 129] on div at bounding box center [220, 128] width 290 height 162
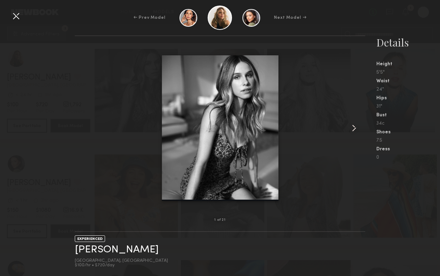
click at [348, 129] on common-icon at bounding box center [353, 128] width 11 height 11
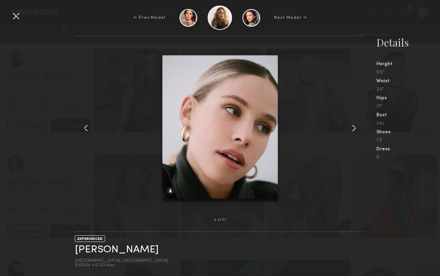
click at [348, 129] on common-icon at bounding box center [353, 128] width 11 height 11
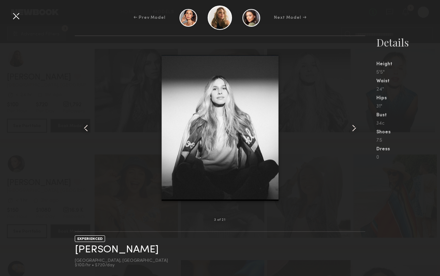
click at [348, 129] on common-icon at bounding box center [353, 128] width 11 height 11
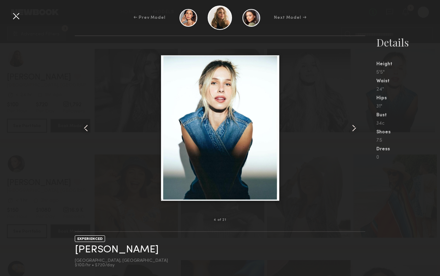
click at [348, 129] on common-icon at bounding box center [353, 128] width 11 height 11
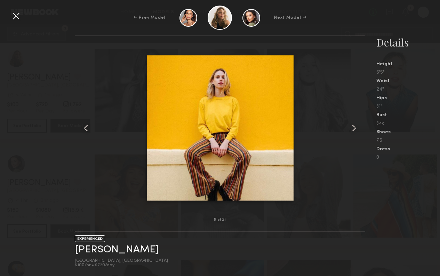
click at [348, 129] on common-icon at bounding box center [353, 128] width 11 height 11
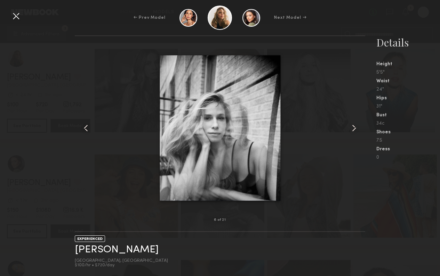
click at [348, 129] on common-icon at bounding box center [353, 128] width 11 height 11
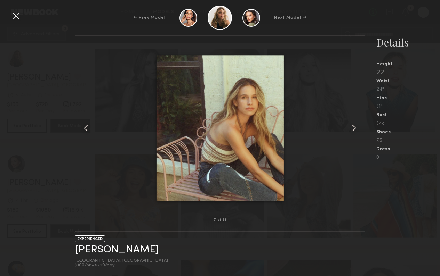
click at [348, 129] on common-icon at bounding box center [353, 128] width 11 height 11
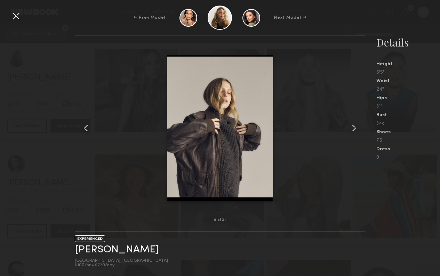
click at [25, 10] on div "← Prev Model Next Model →" at bounding box center [220, 18] width 440 height 24
click at [22, 11] on div "← Prev Model Next Model →" at bounding box center [220, 18] width 440 height 24
click at [20, 13] on div at bounding box center [15, 15] width 11 height 11
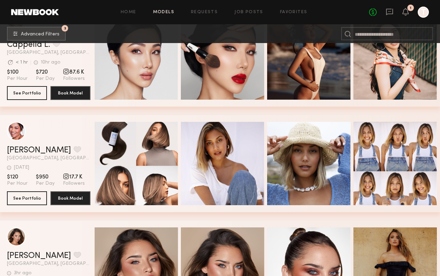
scroll to position [12092, 0]
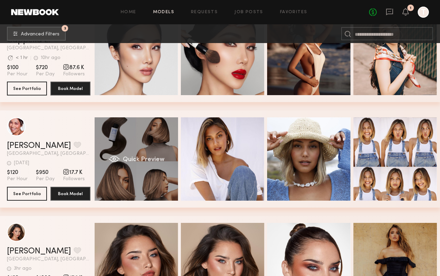
click at [152, 161] on span "Quick Preview" at bounding box center [144, 160] width 42 height 6
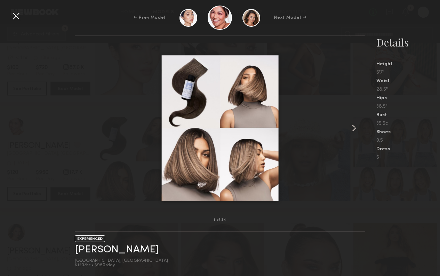
drag, startPoint x: 328, startPoint y: 135, endPoint x: 332, endPoint y: 135, distance: 4.2
click at [328, 135] on div at bounding box center [220, 128] width 290 height 162
click at [347, 134] on div at bounding box center [220, 128] width 290 height 162
click at [355, 131] on common-icon at bounding box center [353, 128] width 11 height 11
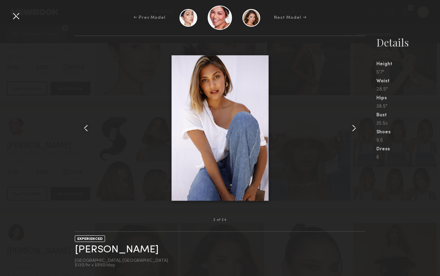
click at [355, 131] on common-icon at bounding box center [353, 128] width 11 height 11
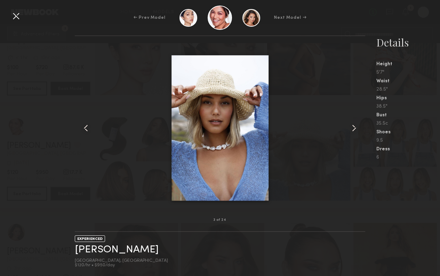
click at [355, 131] on common-icon at bounding box center [353, 128] width 11 height 11
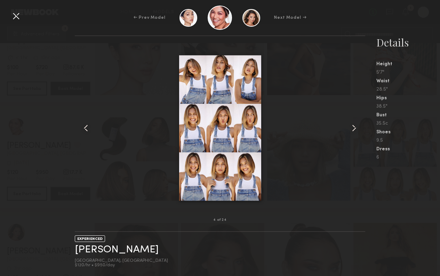
click at [355, 131] on common-icon at bounding box center [353, 128] width 11 height 11
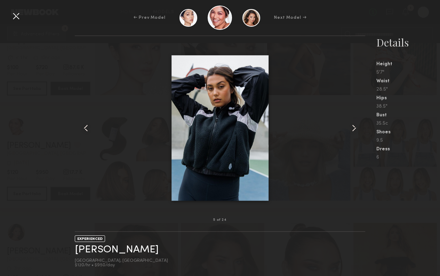
click at [355, 131] on common-icon at bounding box center [353, 128] width 11 height 11
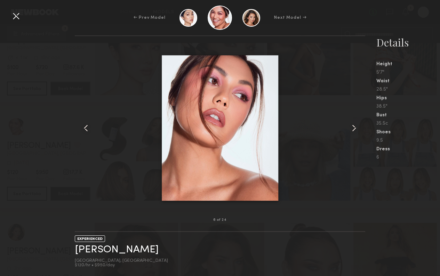
click at [355, 131] on common-icon at bounding box center [353, 128] width 11 height 11
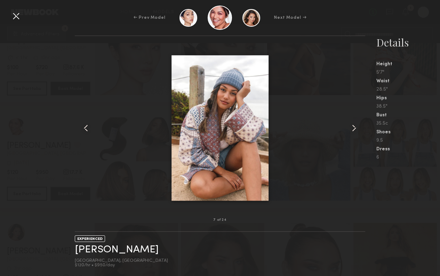
click at [355, 131] on common-icon at bounding box center [353, 128] width 11 height 11
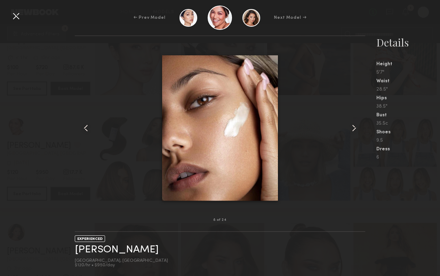
click at [355, 131] on common-icon at bounding box center [353, 128] width 11 height 11
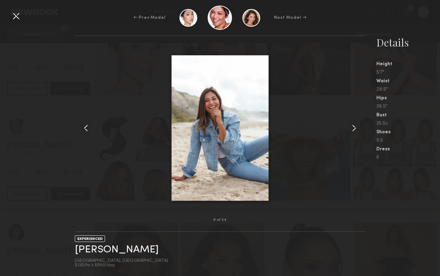
click at [355, 131] on common-icon at bounding box center [353, 128] width 11 height 11
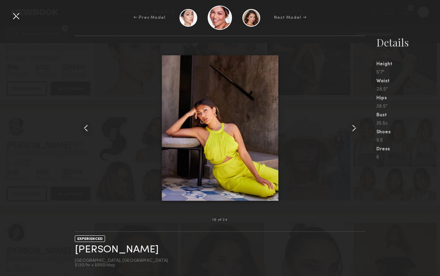
click at [355, 131] on common-icon at bounding box center [353, 128] width 11 height 11
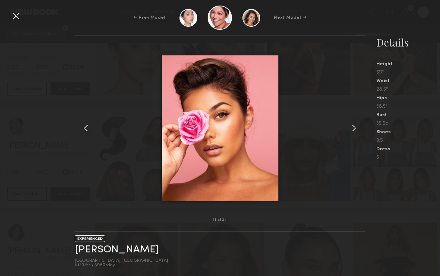
click at [355, 131] on common-icon at bounding box center [353, 128] width 11 height 11
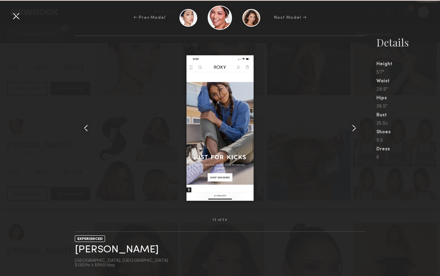
click at [355, 131] on common-icon at bounding box center [353, 128] width 11 height 11
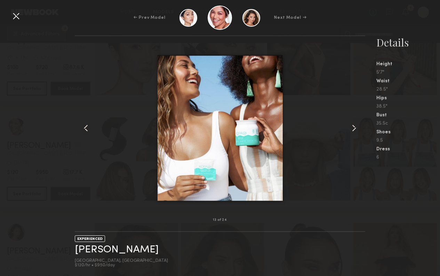
click at [355, 131] on common-icon at bounding box center [353, 128] width 11 height 11
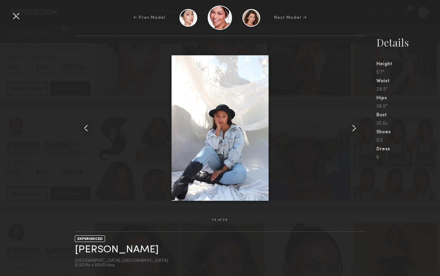
click at [355, 131] on common-icon at bounding box center [353, 128] width 11 height 11
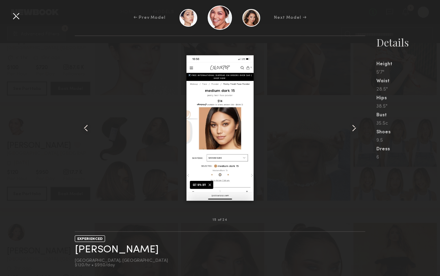
click at [355, 131] on common-icon at bounding box center [353, 128] width 11 height 11
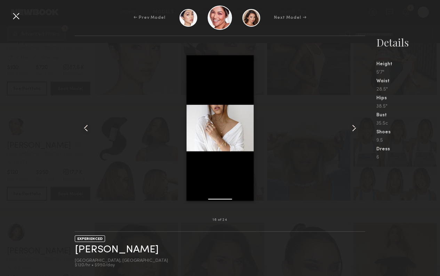
click at [355, 131] on common-icon at bounding box center [353, 128] width 11 height 11
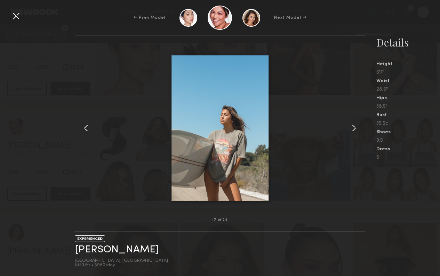
click at [355, 131] on common-icon at bounding box center [353, 128] width 11 height 11
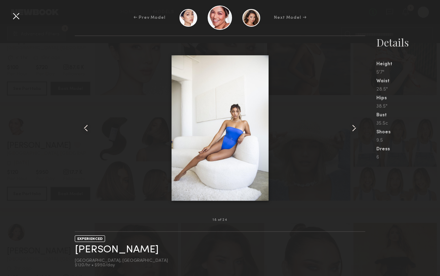
click at [355, 131] on common-icon at bounding box center [353, 128] width 11 height 11
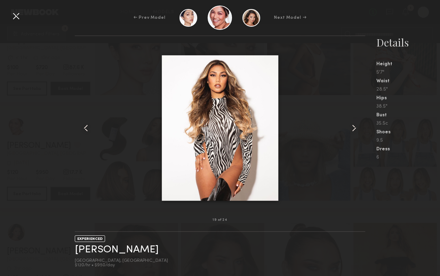
click at [355, 131] on common-icon at bounding box center [353, 128] width 11 height 11
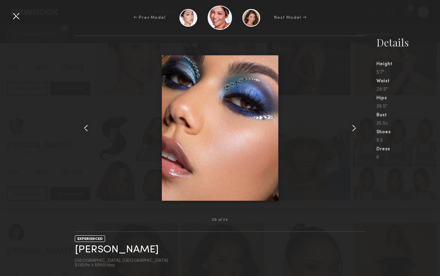
click at [355, 131] on common-icon at bounding box center [353, 128] width 11 height 11
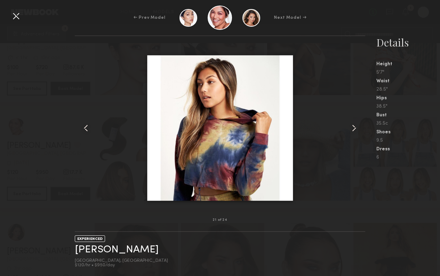
click at [355, 131] on common-icon at bounding box center [353, 128] width 11 height 11
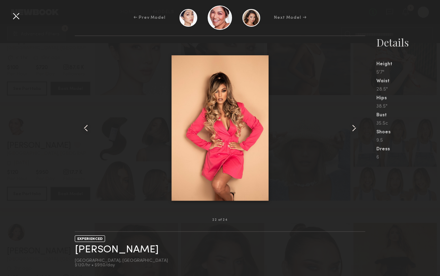
click at [355, 131] on common-icon at bounding box center [353, 128] width 11 height 11
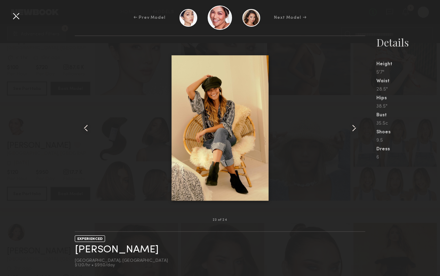
click at [355, 131] on common-icon at bounding box center [353, 128] width 11 height 11
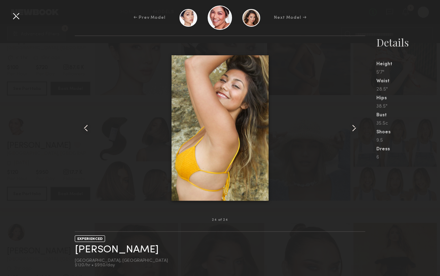
click at [355, 131] on common-icon at bounding box center [353, 128] width 11 height 11
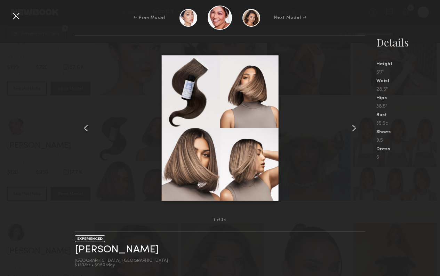
click at [355, 131] on common-icon at bounding box center [353, 128] width 11 height 11
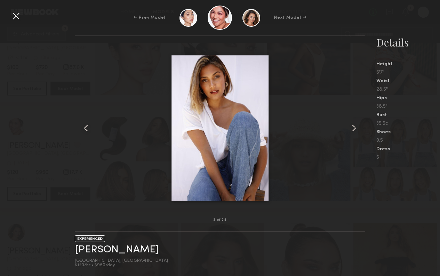
click at [355, 131] on common-icon at bounding box center [353, 128] width 11 height 11
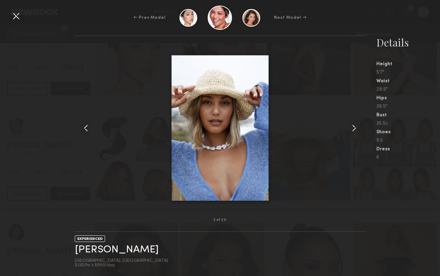
click at [355, 131] on common-icon at bounding box center [353, 128] width 11 height 11
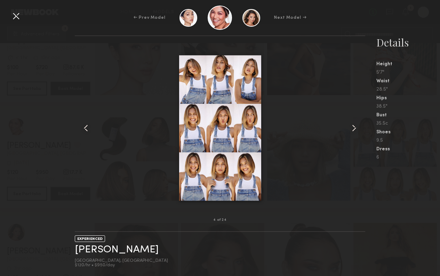
click at [355, 131] on common-icon at bounding box center [353, 128] width 11 height 11
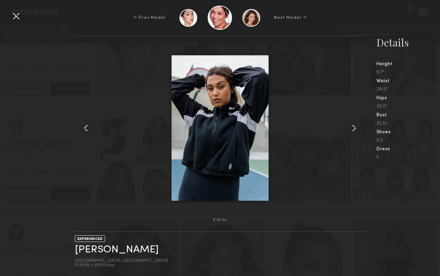
click at [355, 131] on common-icon at bounding box center [353, 128] width 11 height 11
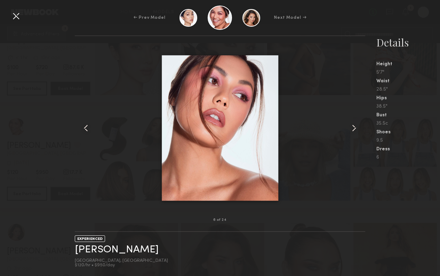
scroll to position [12093, 0]
click at [24, 17] on div "← Prev Model Next Model →" at bounding box center [220, 18] width 440 height 24
click at [20, 17] on div at bounding box center [15, 15] width 11 height 11
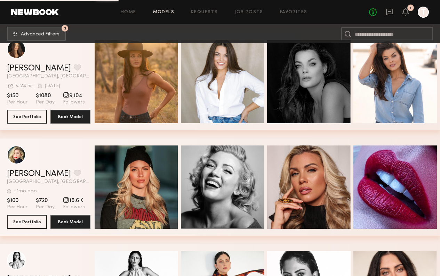
scroll to position [12489, 0]
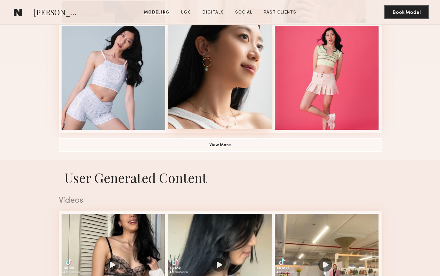
scroll to position [467, 0]
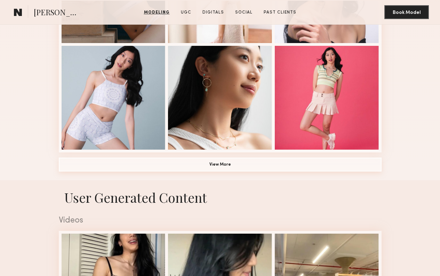
click at [229, 167] on button "View More" at bounding box center [220, 165] width 322 height 14
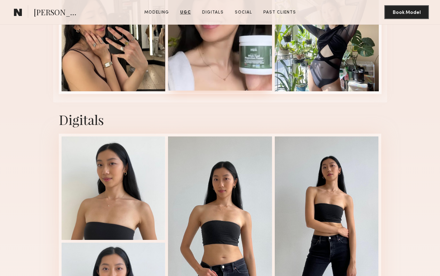
scroll to position [1921, 0]
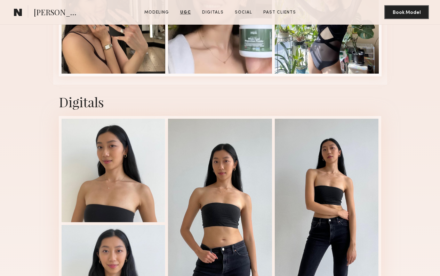
click at [279, 98] on div "Digitals" at bounding box center [220, 101] width 322 height 17
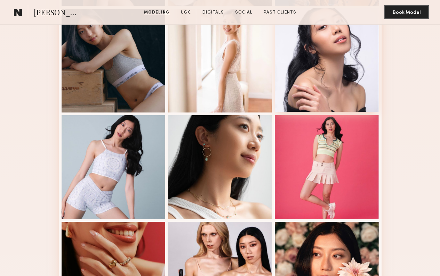
scroll to position [429, 0]
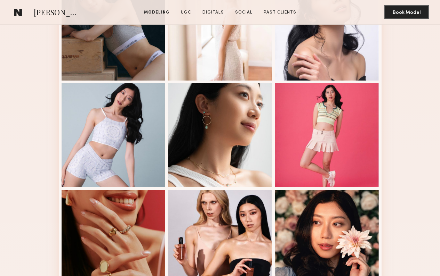
click at [390, 121] on div "Modeling Portfolio" at bounding box center [220, 177] width 440 height 895
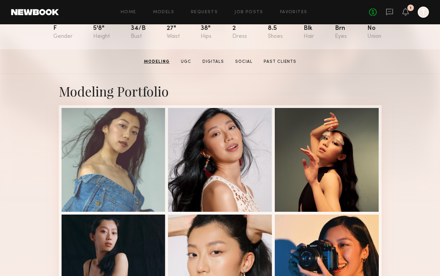
scroll to position [72, 0]
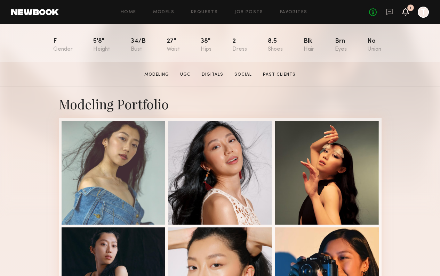
click at [405, 15] on icon at bounding box center [405, 15] width 2 height 1
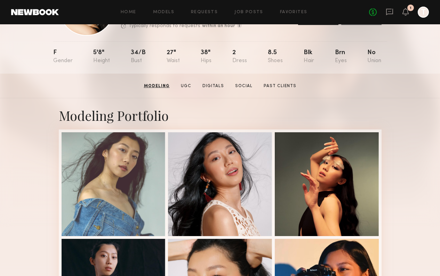
scroll to position [59, 0]
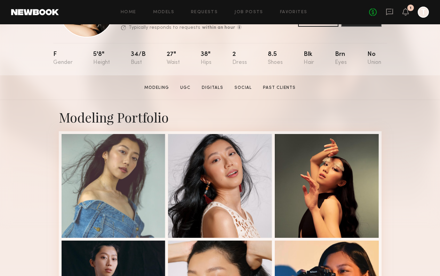
click at [384, 19] on header "Home Models Requests Job Posts Favorites Sign Out No fees up to $5,000 1 T" at bounding box center [220, 12] width 440 height 24
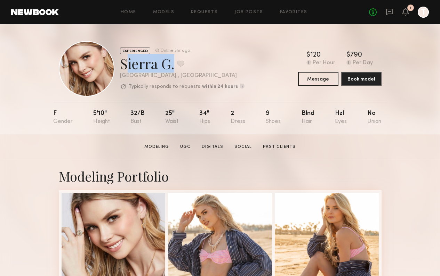
drag, startPoint x: 118, startPoint y: 62, endPoint x: 171, endPoint y: 68, distance: 52.4
click at [171, 68] on div "EXPERIENCED Online 3hr ago Sierra G. Favorite Los Angeles , CA Typically respon…" at bounding box center [152, 69] width 186 height 56
copy div "Sierra G"
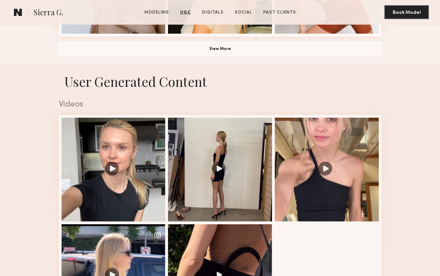
scroll to position [583, 0]
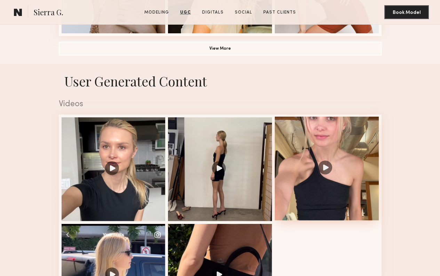
click at [304, 166] on div at bounding box center [326, 169] width 104 height 104
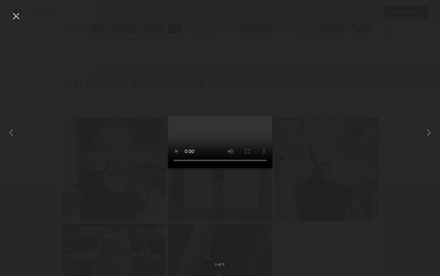
click at [236, 145] on video at bounding box center [220, 142] width 104 height 52
click at [15, 17] on div at bounding box center [15, 15] width 11 height 11
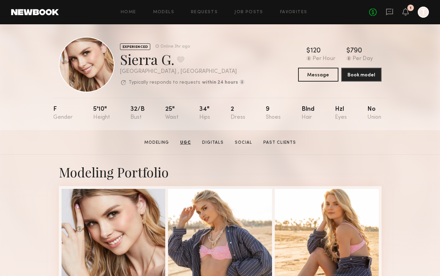
scroll to position [11, 0]
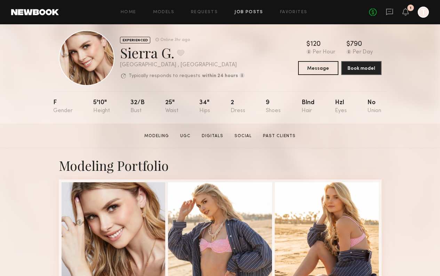
click at [238, 11] on link "Job Posts" at bounding box center [248, 12] width 29 height 5
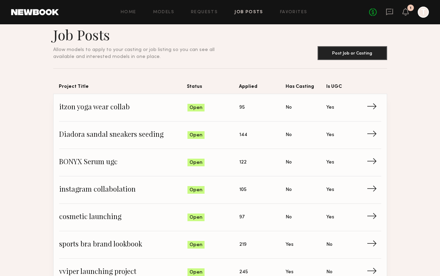
scroll to position [11, 0]
click at [271, 107] on span "Applied: 95" at bounding box center [262, 107] width 46 height 10
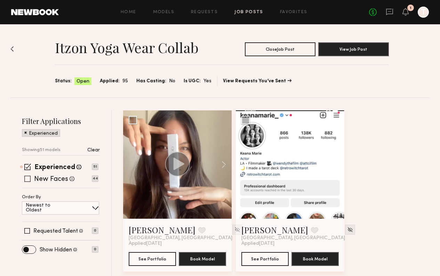
click at [34, 179] on div "New Faces Talent we've deemed to be in the early stages of their professional c…" at bounding box center [60, 179] width 76 height 6
click at [30, 178] on span at bounding box center [27, 179] width 6 height 6
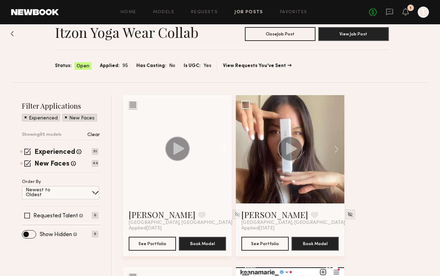
scroll to position [17, 0]
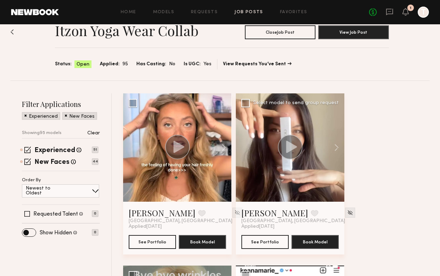
click at [275, 187] on div at bounding box center [290, 147] width 108 height 108
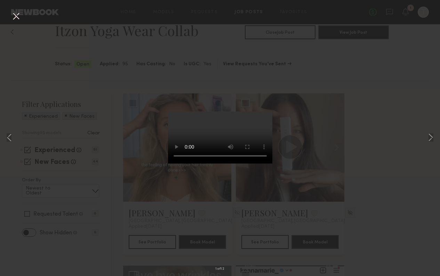
click at [423, 142] on div "1 of 12" at bounding box center [220, 138] width 440 height 276
click at [425, 143] on div "1 of 12" at bounding box center [220, 138] width 440 height 276
drag, startPoint x: 200, startPoint y: 13, endPoint x: 121, endPoint y: -17, distance: 85.1
click at [107, 13] on div "1 of 12" at bounding box center [220, 138] width 440 height 276
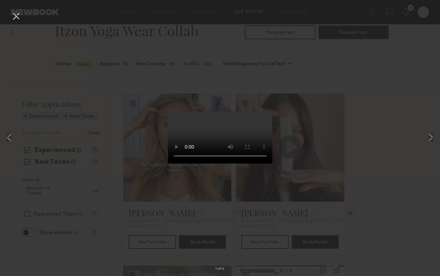
click at [17, 18] on button at bounding box center [15, 16] width 11 height 13
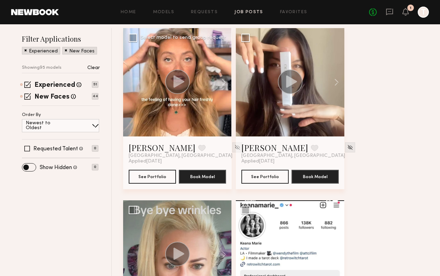
scroll to position [113, 0]
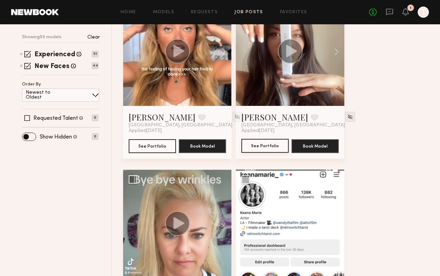
click at [256, 148] on button "See Portfolio" at bounding box center [264, 146] width 47 height 14
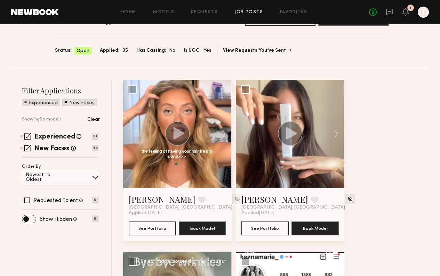
scroll to position [27, 0]
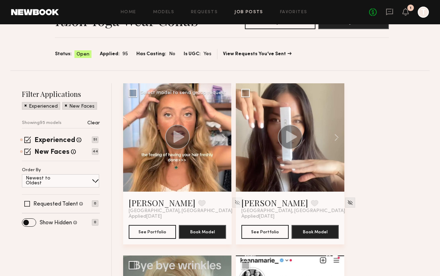
click at [181, 143] on circle at bounding box center [177, 137] width 25 height 25
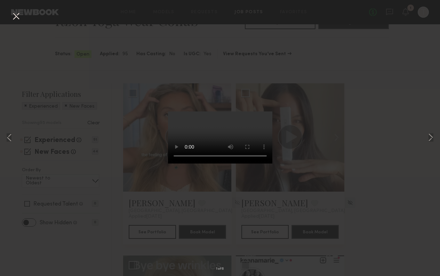
click at [338, 72] on div "1 of 6" at bounding box center [220, 138] width 440 height 276
click at [339, 79] on div "1 of 6" at bounding box center [220, 138] width 440 height 276
click at [14, 17] on button at bounding box center [15, 16] width 11 height 13
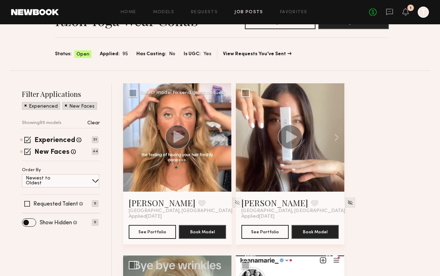
click at [147, 123] on div at bounding box center [177, 137] width 108 height 108
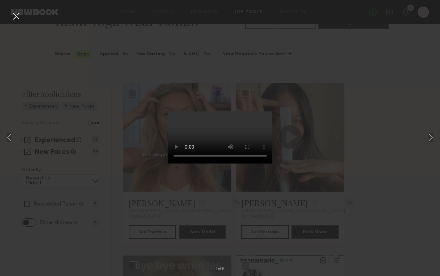
click at [17, 16] on button at bounding box center [15, 16] width 11 height 13
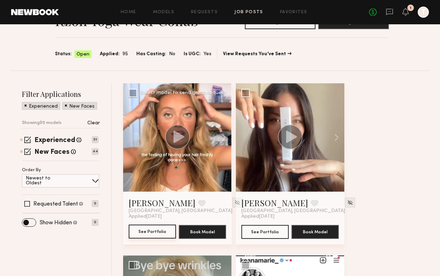
click at [162, 230] on button "See Portfolio" at bounding box center [152, 232] width 47 height 14
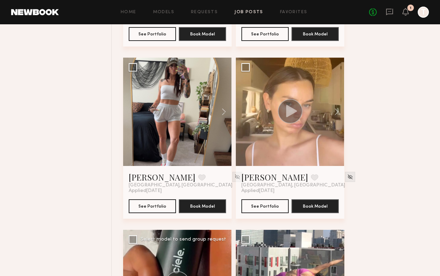
scroll to position [531, 0]
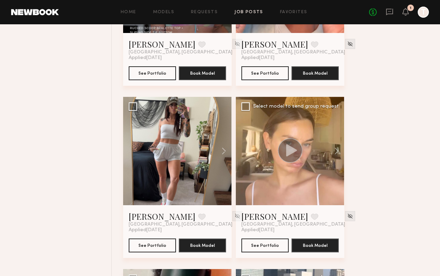
click at [276, 184] on div at bounding box center [290, 151] width 108 height 108
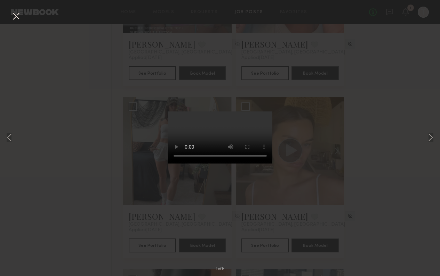
click at [12, 18] on button at bounding box center [15, 16] width 11 height 13
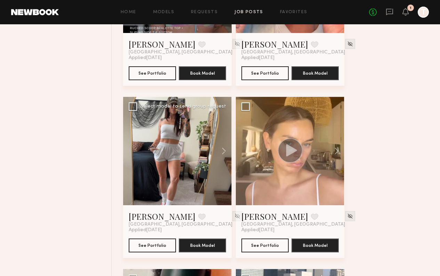
click at [195, 151] on div at bounding box center [177, 151] width 108 height 108
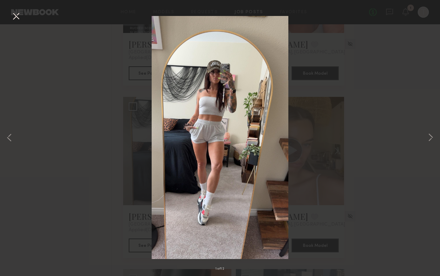
click at [19, 17] on button at bounding box center [15, 16] width 11 height 13
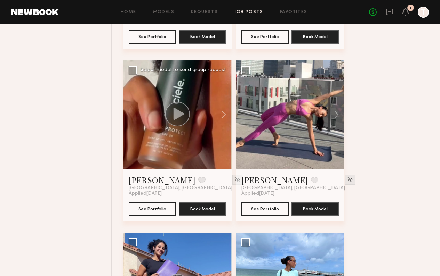
scroll to position [741, 0]
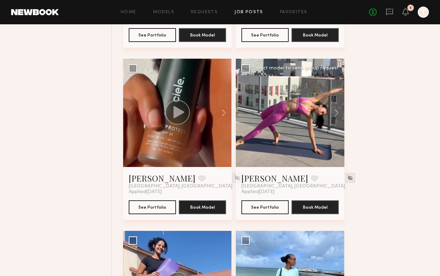
click at [274, 144] on div at bounding box center [290, 113] width 108 height 108
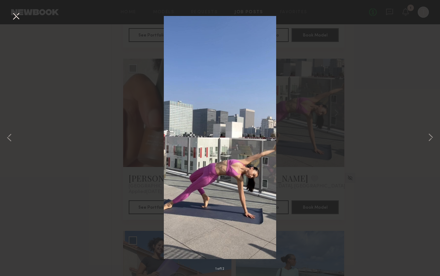
click at [11, 19] on button at bounding box center [15, 16] width 11 height 13
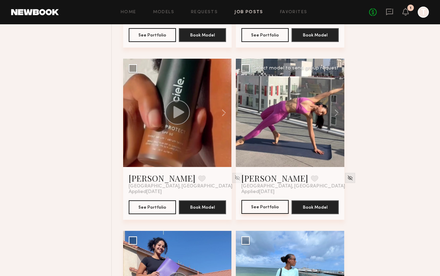
click at [258, 208] on button "See Portfolio" at bounding box center [264, 207] width 47 height 14
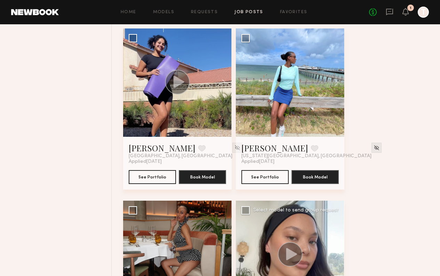
scroll to position [944, 0]
click at [260, 173] on button "See Portfolio" at bounding box center [264, 177] width 47 height 14
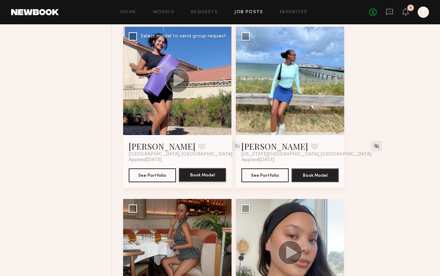
scroll to position [941, 0]
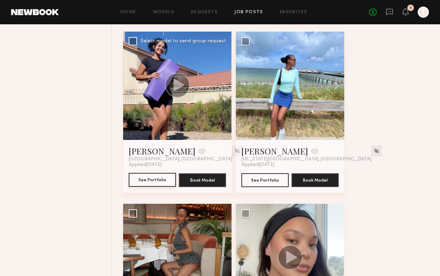
click at [146, 183] on button "See Portfolio" at bounding box center [152, 180] width 47 height 14
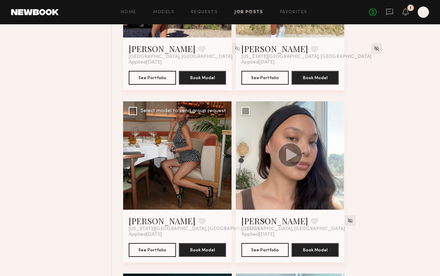
scroll to position [1067, 0]
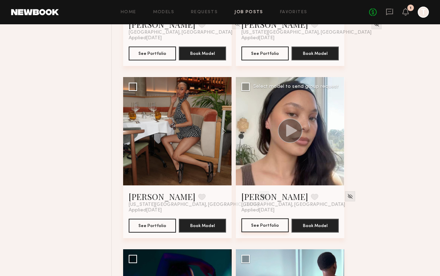
click at [267, 228] on button "See Portfolio" at bounding box center [264, 226] width 47 height 14
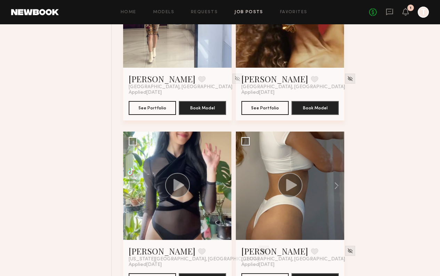
scroll to position [1619, 0]
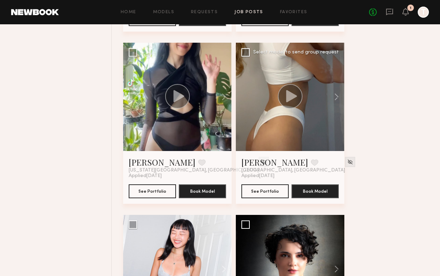
click at [290, 119] on div at bounding box center [290, 97] width 108 height 108
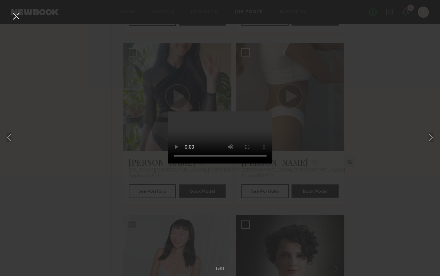
click at [199, 164] on video at bounding box center [220, 138] width 104 height 52
click at [206, 164] on video at bounding box center [220, 138] width 104 height 52
click at [214, 164] on video at bounding box center [220, 138] width 104 height 52
click at [82, 62] on div "1 of 13" at bounding box center [220, 138] width 440 height 276
click at [17, 15] on button at bounding box center [15, 16] width 11 height 13
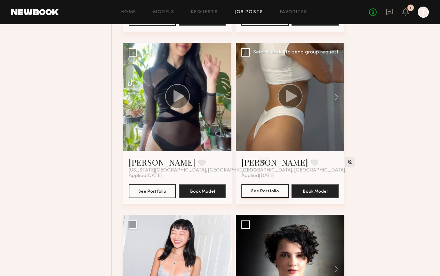
click at [256, 192] on button "See Portfolio" at bounding box center [264, 191] width 47 height 14
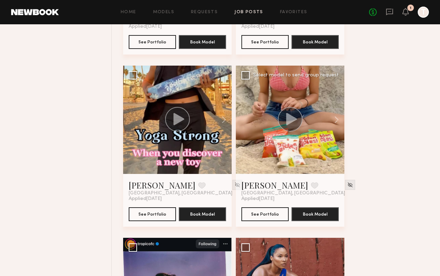
scroll to position [1937, 0]
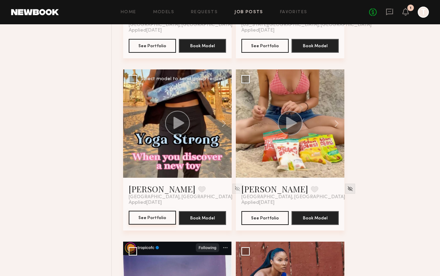
click at [153, 219] on button "See Portfolio" at bounding box center [152, 218] width 47 height 14
click at [254, 215] on button "See Portfolio" at bounding box center [264, 218] width 47 height 14
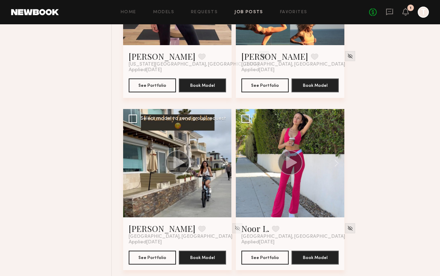
scroll to position [2413, 0]
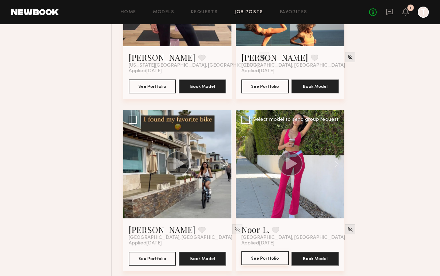
click at [274, 258] on button "See Portfolio" at bounding box center [264, 259] width 47 height 14
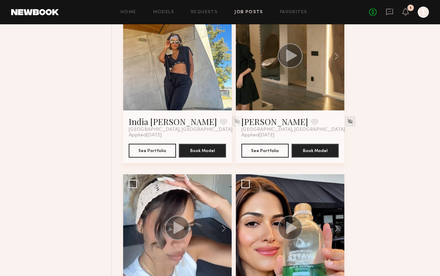
scroll to position [2853, 0]
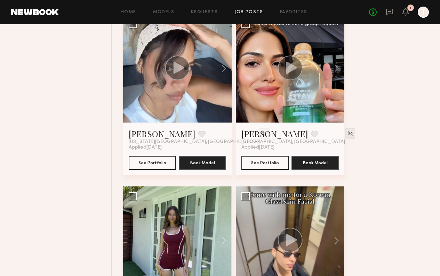
click at [284, 89] on div at bounding box center [290, 68] width 108 height 108
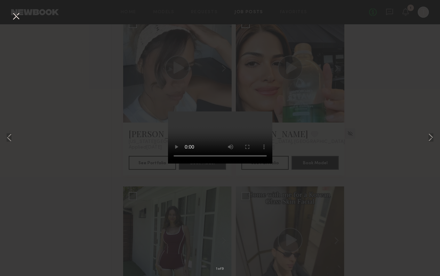
click at [13, 18] on button at bounding box center [15, 16] width 11 height 13
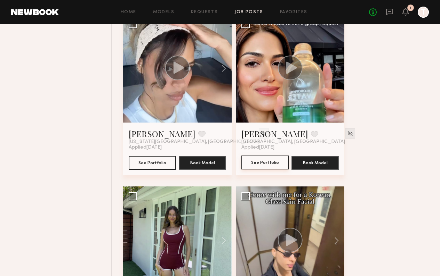
click at [256, 161] on button "See Portfolio" at bounding box center [264, 163] width 47 height 14
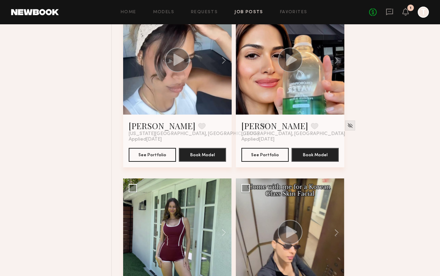
scroll to position [2863, 0]
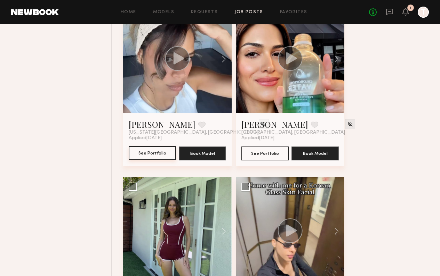
click at [149, 152] on button "See Portfolio" at bounding box center [152, 153] width 47 height 14
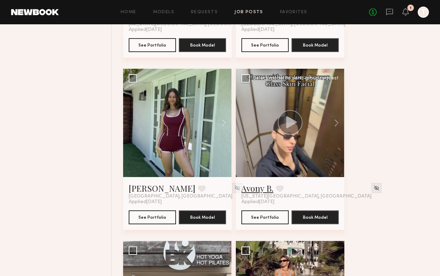
scroll to position [2978, 0]
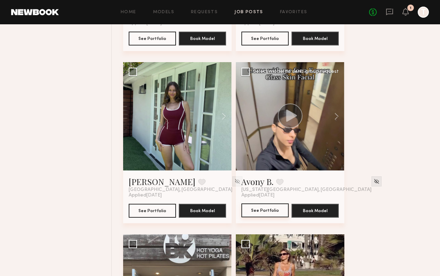
click at [258, 204] on button "See Portfolio" at bounding box center [264, 211] width 47 height 14
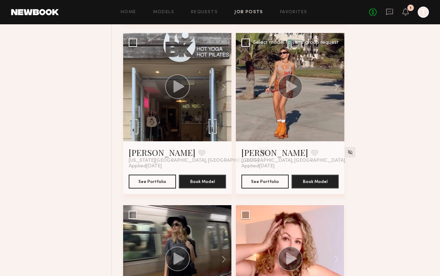
scroll to position [3183, 0]
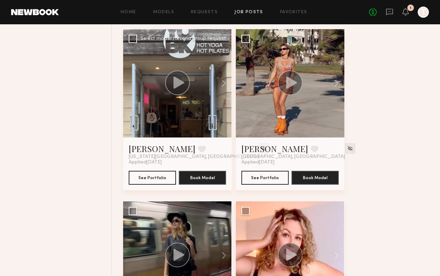
click at [195, 106] on div at bounding box center [177, 83] width 108 height 108
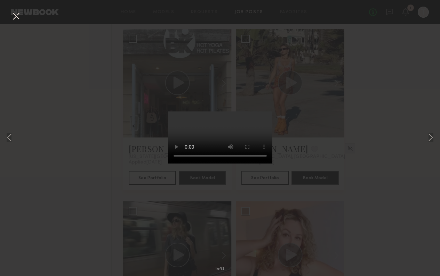
click at [15, 24] on div "1 of 12" at bounding box center [220, 138] width 440 height 276
click at [15, 17] on button at bounding box center [15, 16] width 11 height 13
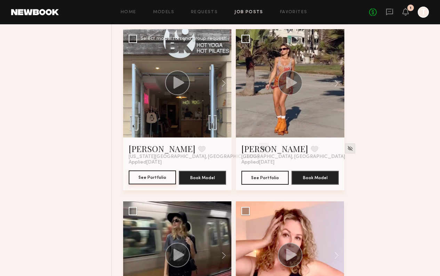
click at [155, 178] on button "See Portfolio" at bounding box center [152, 178] width 47 height 14
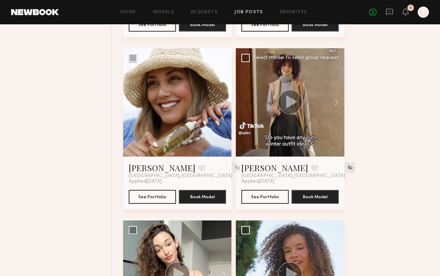
scroll to position [3518, 0]
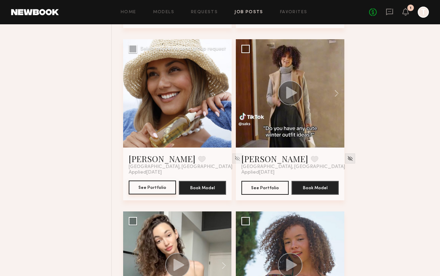
click at [162, 191] on button "See Portfolio" at bounding box center [152, 188] width 47 height 14
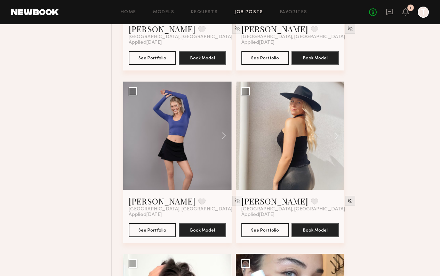
scroll to position [3822, 0]
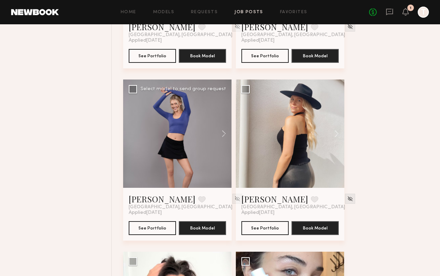
click at [180, 169] on div at bounding box center [177, 134] width 108 height 108
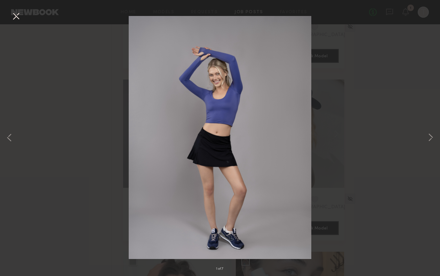
click at [20, 17] on button at bounding box center [15, 16] width 11 height 13
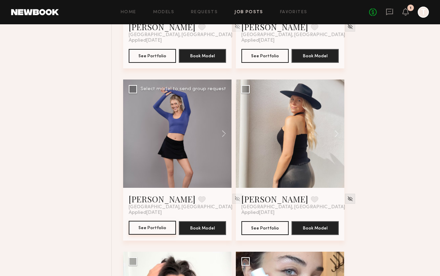
click at [145, 231] on button "See Portfolio" at bounding box center [152, 228] width 47 height 14
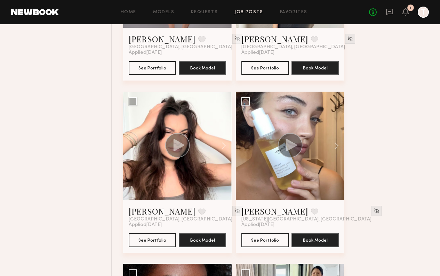
scroll to position [3999, 0]
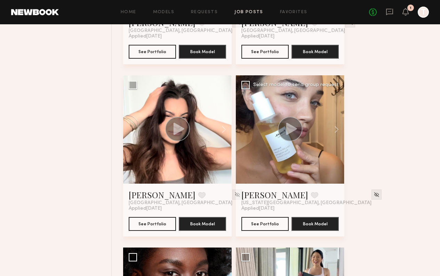
click at [272, 164] on div at bounding box center [290, 129] width 108 height 108
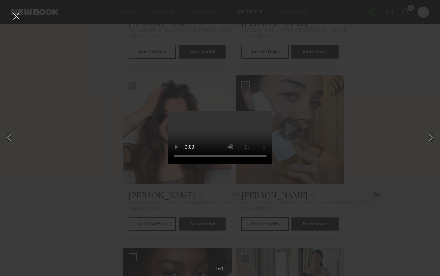
click at [15, 15] on button at bounding box center [15, 16] width 11 height 13
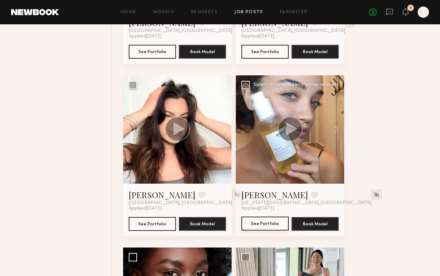
click at [249, 223] on button "See Portfolio" at bounding box center [264, 224] width 47 height 14
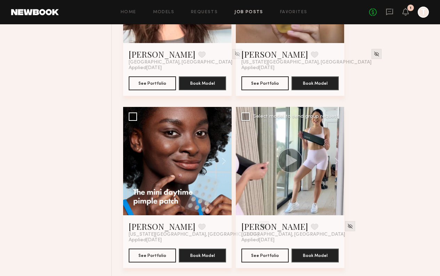
scroll to position [4146, 0]
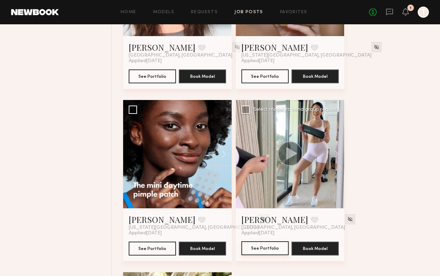
click at [266, 251] on button "See Portfolio" at bounding box center [264, 248] width 47 height 14
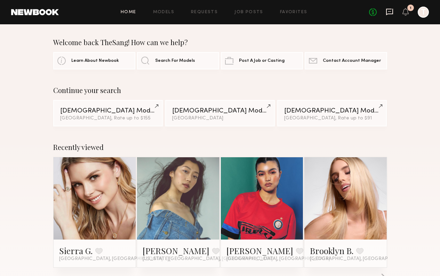
click at [389, 13] on icon at bounding box center [389, 12] width 8 height 8
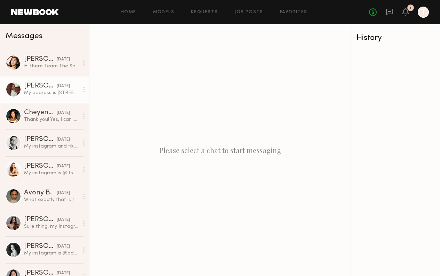
click at [57, 88] on div "09/18/2025" at bounding box center [63, 86] width 13 height 7
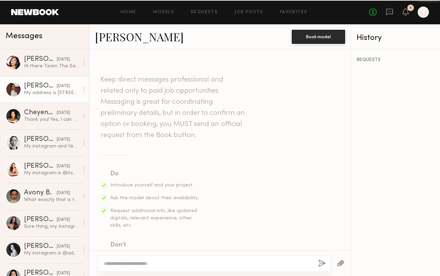
scroll to position [266, 0]
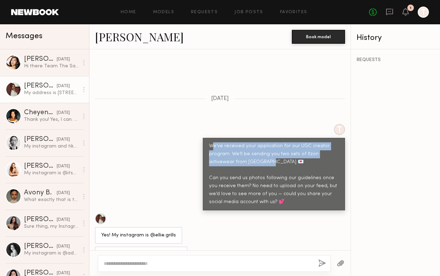
drag, startPoint x: 211, startPoint y: 130, endPoint x: 255, endPoint y: 156, distance: 51.2
click at [255, 156] on div "We’ve received your application for our UGC creator program. We’ll be sending y…" at bounding box center [274, 174] width 130 height 64
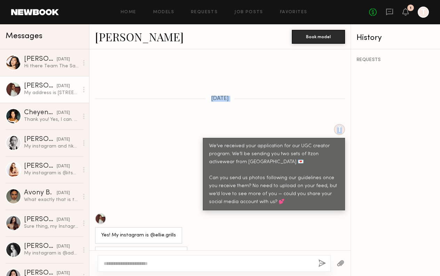
drag, startPoint x: 211, startPoint y: 130, endPoint x: 280, endPoint y: 194, distance: 94.4
click at [280, 194] on div "Keep direct messages professional and related only to paid job opportunities. M…" at bounding box center [219, 149] width 261 height 201
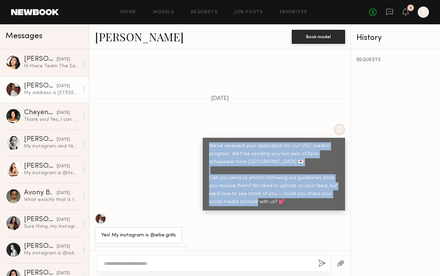
drag, startPoint x: 280, startPoint y: 190, endPoint x: 206, endPoint y: 131, distance: 95.0
click at [206, 138] on div "We’ve received your application for our UGC creator program. We’ll be sending y…" at bounding box center [274, 174] width 142 height 73
copy div "We’ve received your application for our UGC creator program. We’ll be sending y…"
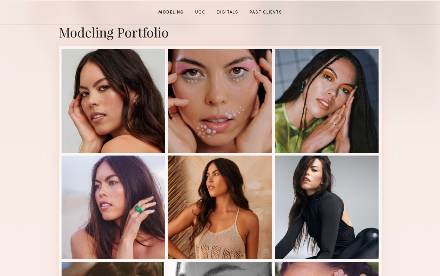
scroll to position [26, 0]
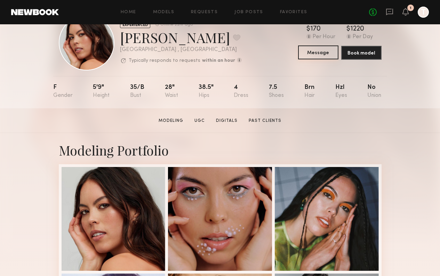
click at [318, 50] on button "Message" at bounding box center [318, 53] width 40 height 14
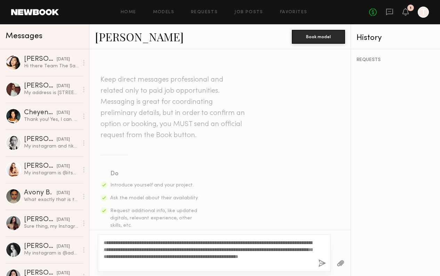
type textarea "**********"
click at [326, 269] on div "**********" at bounding box center [214, 254] width 233 height 38
click at [325, 269] on div "**********" at bounding box center [214, 254] width 233 height 38
click at [323, 266] on button "button" at bounding box center [322, 264] width 8 height 9
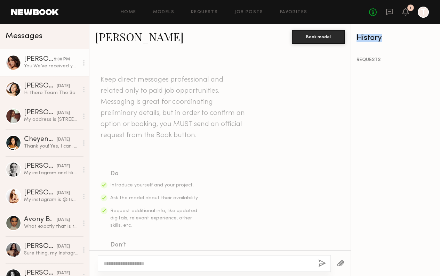
scroll to position [199, 0]
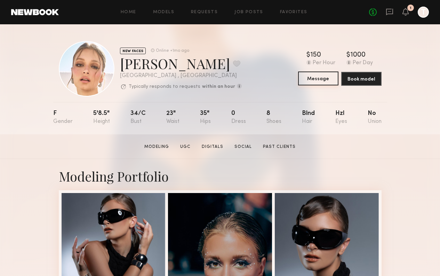
click at [326, 81] on button "Message" at bounding box center [318, 79] width 40 height 14
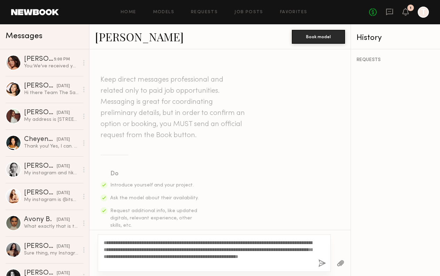
type textarea "**********"
click at [318, 268] on div "**********" at bounding box center [214, 254] width 233 height 38
click at [318, 267] on button "button" at bounding box center [322, 264] width 8 height 9
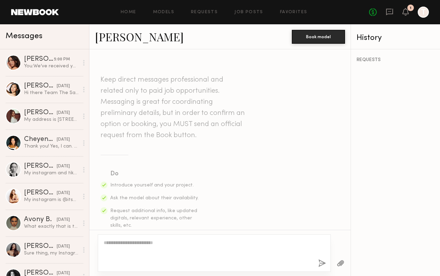
scroll to position [199, 0]
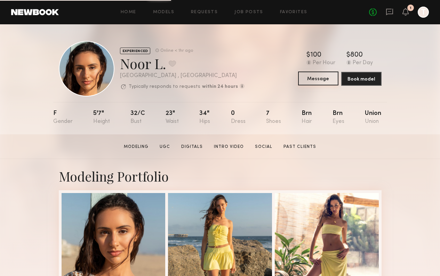
click at [320, 77] on button "Message" at bounding box center [318, 79] width 40 height 14
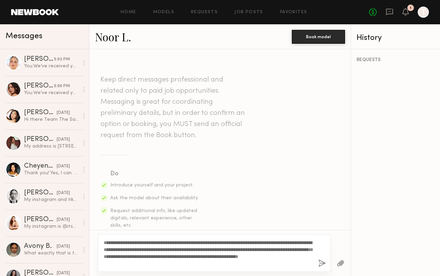
type textarea "**********"
click at [323, 263] on button "button" at bounding box center [322, 264] width 8 height 9
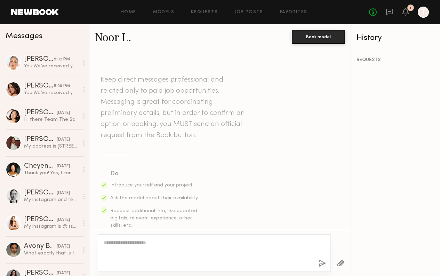
scroll to position [199, 0]
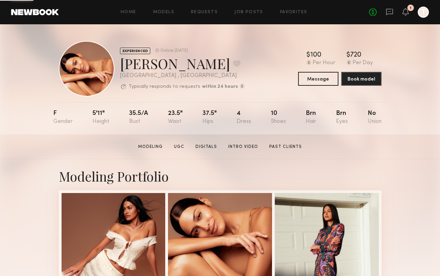
click at [270, 180] on div "Modeling Portfolio" at bounding box center [220, 175] width 322 height 17
click at [324, 78] on button "Message" at bounding box center [318, 79] width 40 height 14
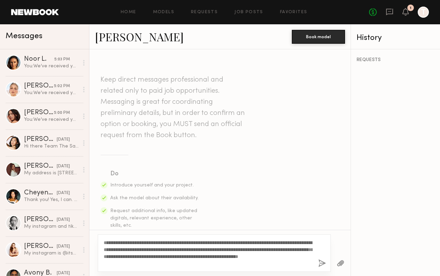
type textarea "**********"
click at [320, 268] on div "**********" at bounding box center [214, 254] width 233 height 38
click at [320, 266] on button "button" at bounding box center [322, 264] width 8 height 9
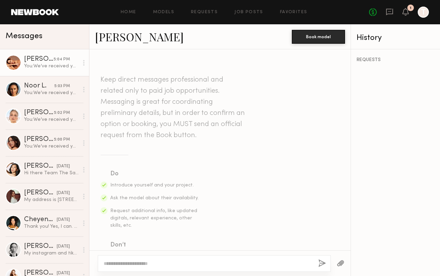
scroll to position [199, 0]
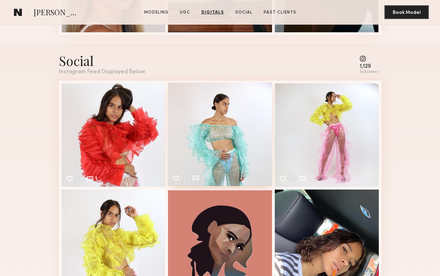
scroll to position [1012, 0]
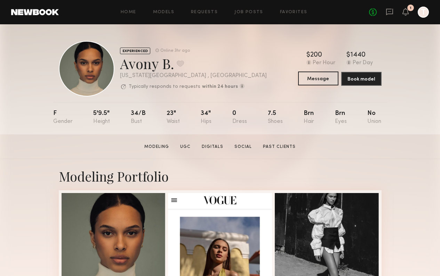
click at [318, 78] on button "Message" at bounding box center [318, 79] width 40 height 14
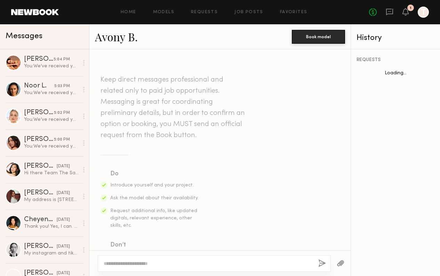
scroll to position [289, 0]
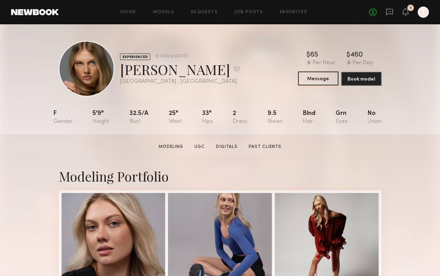
click at [323, 81] on button "Message" at bounding box center [318, 79] width 40 height 14
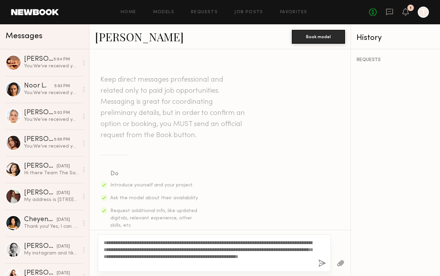
type textarea "**********"
click at [320, 267] on button "button" at bounding box center [322, 264] width 8 height 9
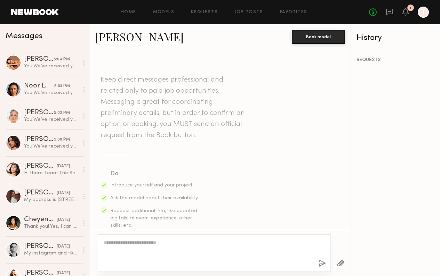
scroll to position [199, 0]
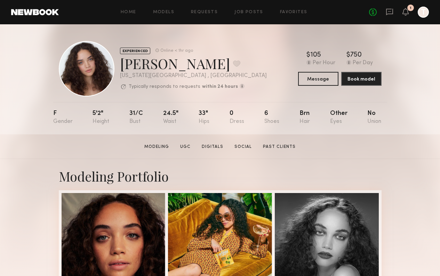
drag, startPoint x: 306, startPoint y: 186, endPoint x: 370, endPoint y: -4, distance: 201.1
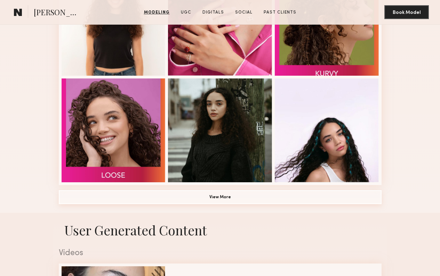
scroll to position [435, 0]
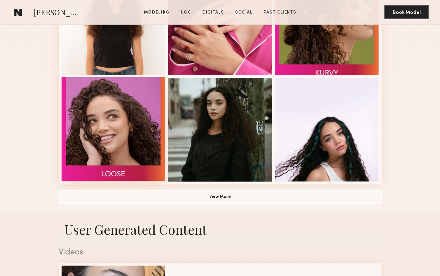
click at [69, 100] on div at bounding box center [113, 129] width 104 height 104
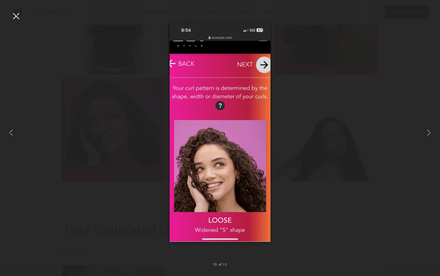
click at [89, 16] on div at bounding box center [220, 132] width 440 height 243
click at [20, 17] on div at bounding box center [15, 15] width 11 height 11
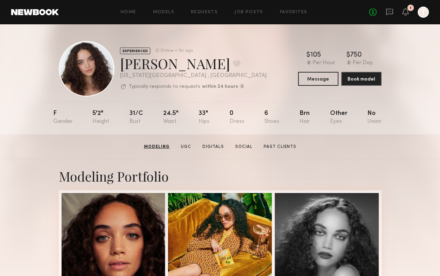
scroll to position [0, 0]
click at [308, 70] on div "$ Typical rate set by model. Can vary by project & usage. 105 Per Hour $ Typica…" at bounding box center [339, 69] width 83 height 34
click at [308, 78] on button "Message" at bounding box center [318, 79] width 40 height 14
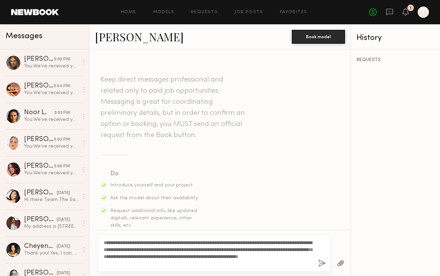
type textarea "**********"
click at [319, 267] on button "button" at bounding box center [322, 264] width 8 height 9
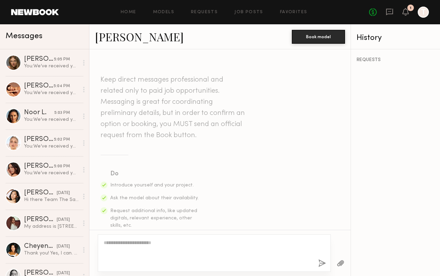
scroll to position [199, 0]
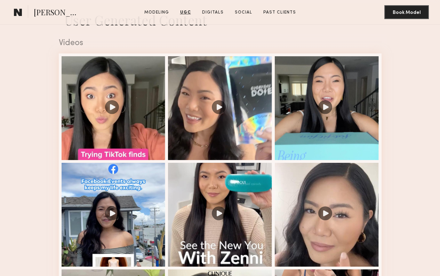
scroll to position [649, 0]
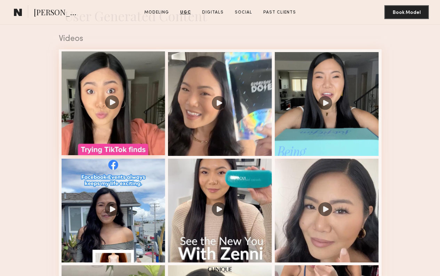
click at [107, 104] on div at bounding box center [113, 103] width 104 height 104
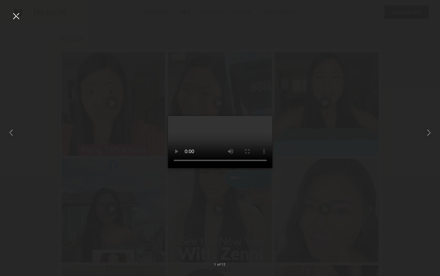
click at [105, 100] on div at bounding box center [220, 132] width 440 height 243
click at [103, 91] on div at bounding box center [220, 132] width 440 height 243
click at [30, 20] on div at bounding box center [220, 132] width 440 height 243
click at [22, 19] on div at bounding box center [220, 132] width 440 height 243
click at [15, 17] on div at bounding box center [15, 15] width 11 height 11
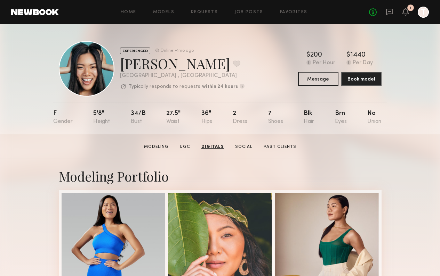
scroll to position [0, 0]
